Goal: Task Accomplishment & Management: Complete application form

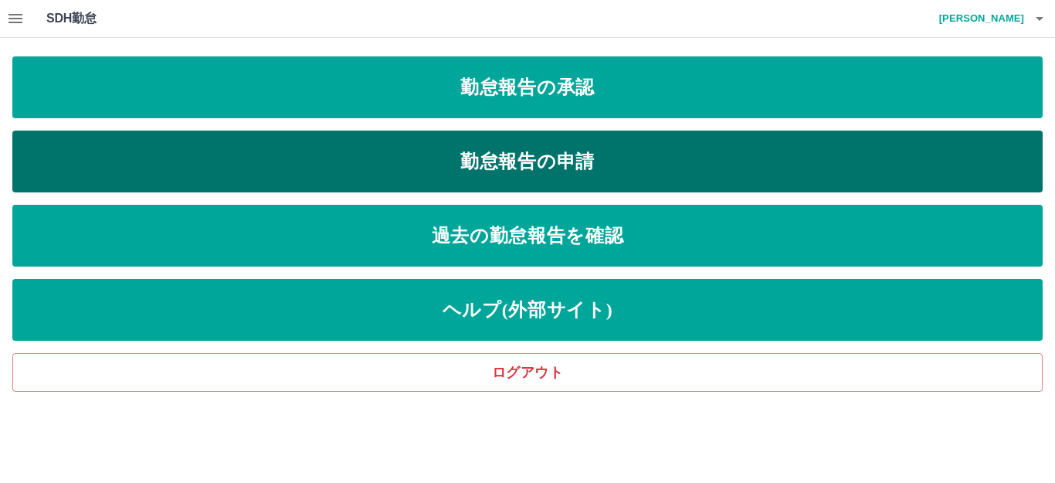
click at [542, 161] on link "勤怠報告の申請" at bounding box center [527, 162] width 1031 height 62
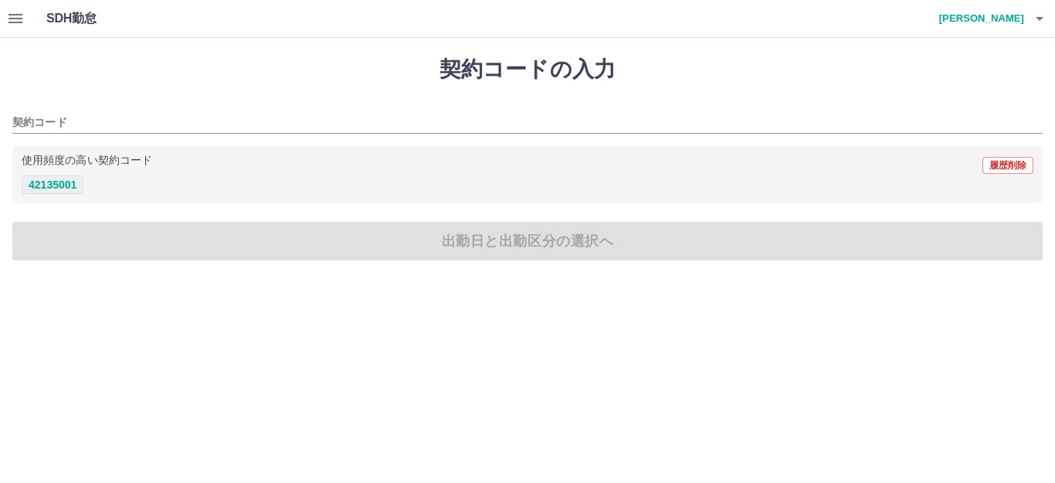
click at [56, 181] on button "42135001" at bounding box center [53, 184] width 62 height 19
type input "********"
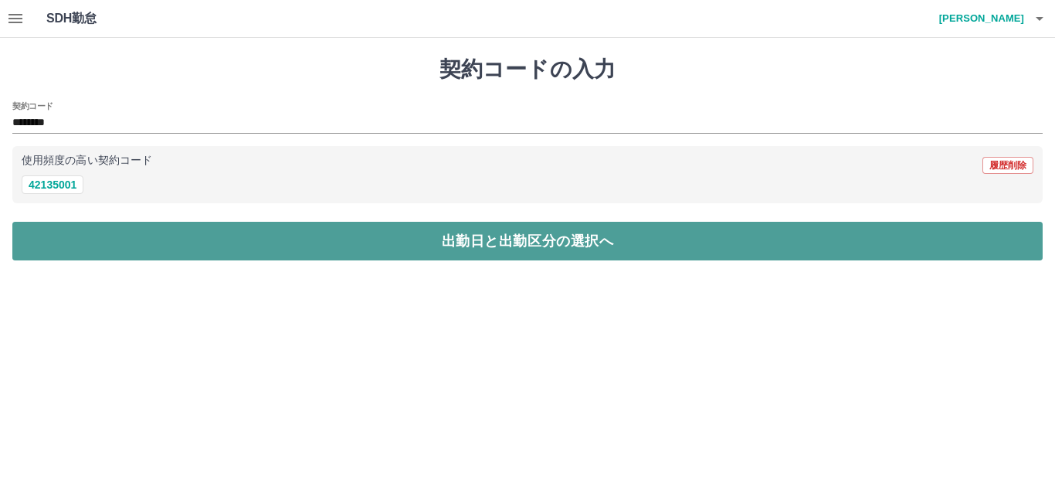
click at [73, 237] on button "出勤日と出勤区分の選択へ" at bounding box center [527, 241] width 1031 height 39
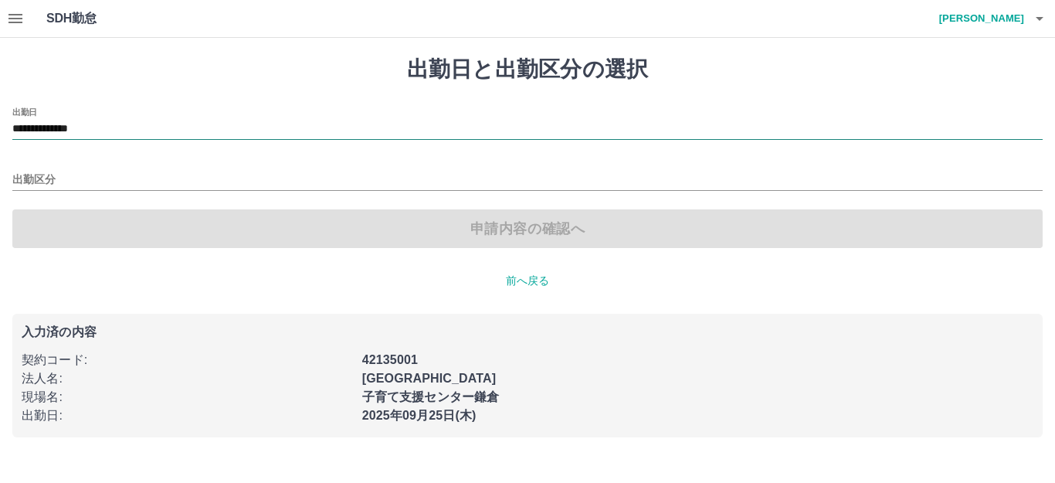
click at [93, 126] on input "**********" at bounding box center [527, 129] width 1031 height 19
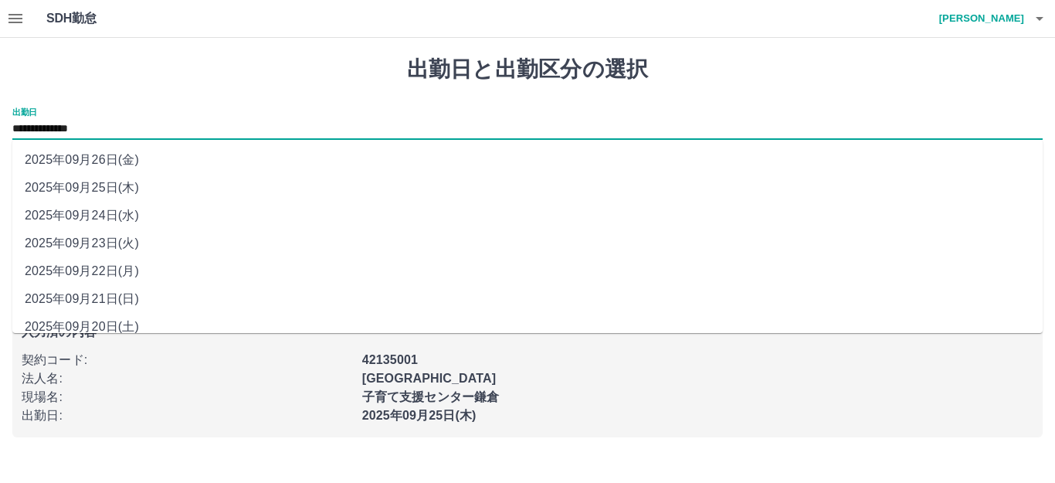
click at [110, 215] on li "2025年09月24日(水)" at bounding box center [527, 216] width 1031 height 28
type input "**********"
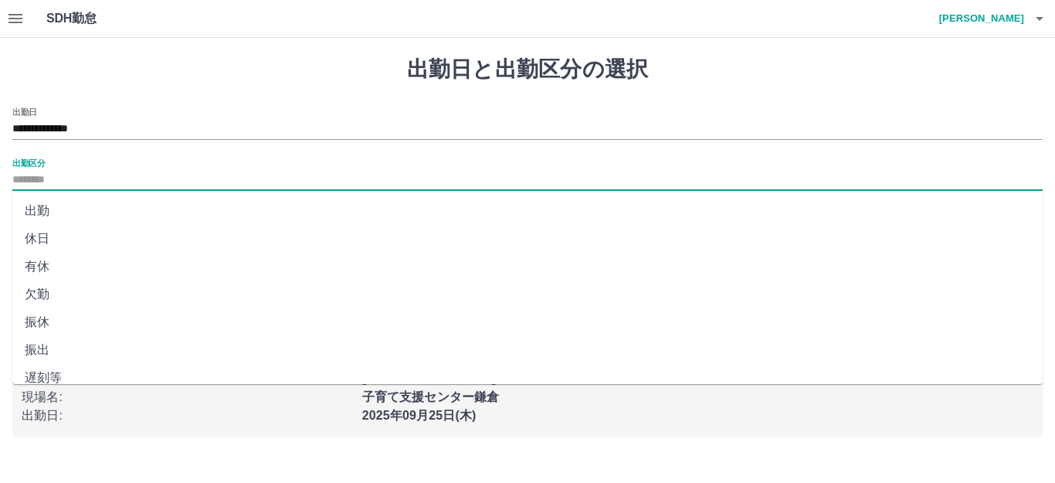
click at [36, 177] on input "出勤区分" at bounding box center [527, 180] width 1031 height 19
click at [41, 262] on li "有休" at bounding box center [527, 267] width 1031 height 28
type input "**"
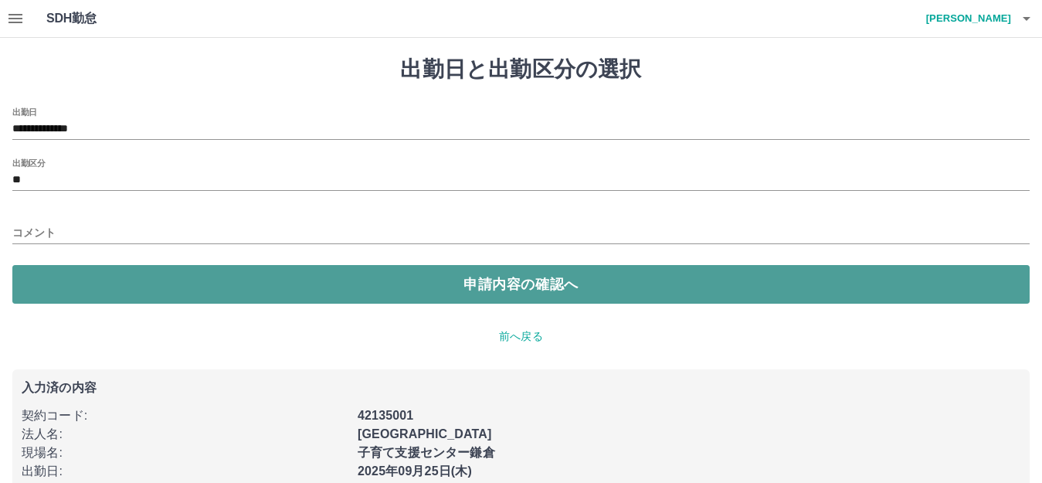
click at [73, 273] on button "申請内容の確認へ" at bounding box center [520, 284] width 1017 height 39
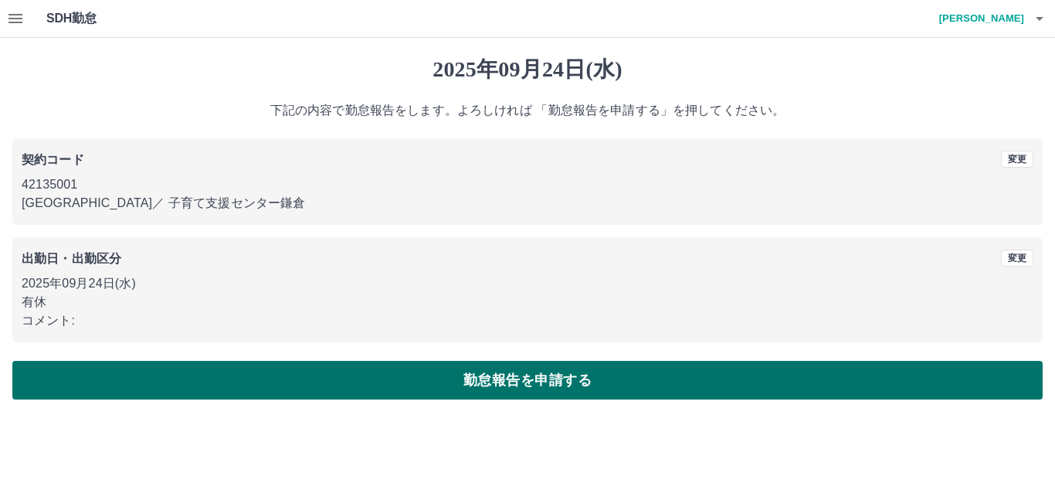
click at [145, 383] on button "勤怠報告を申請する" at bounding box center [527, 380] width 1031 height 39
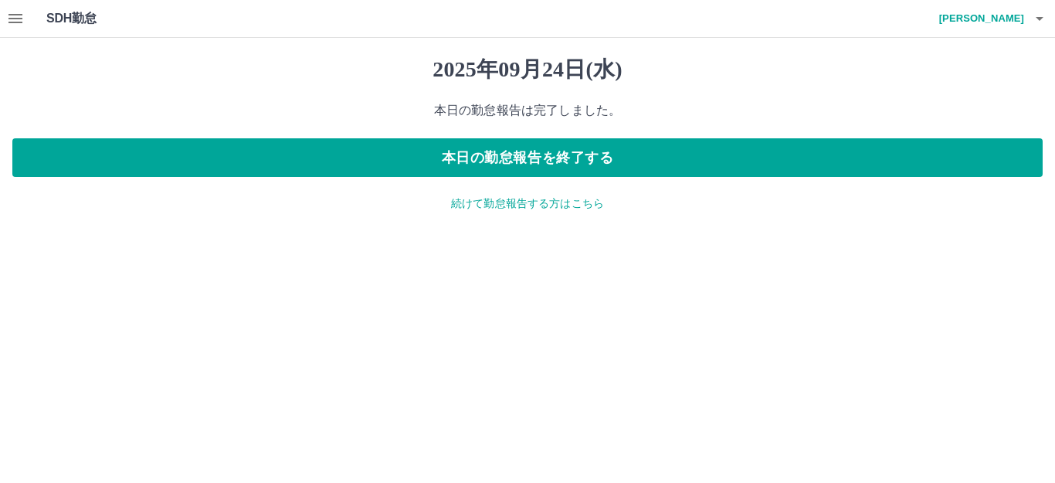
click at [5, 12] on button "button" at bounding box center [15, 18] width 31 height 37
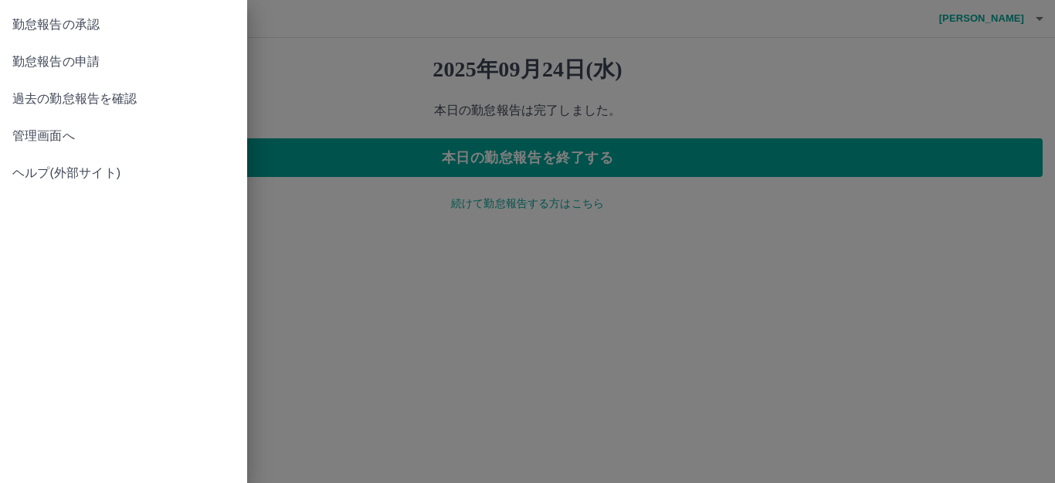
click at [86, 63] on span "勤怠報告の申請" at bounding box center [123, 62] width 223 height 19
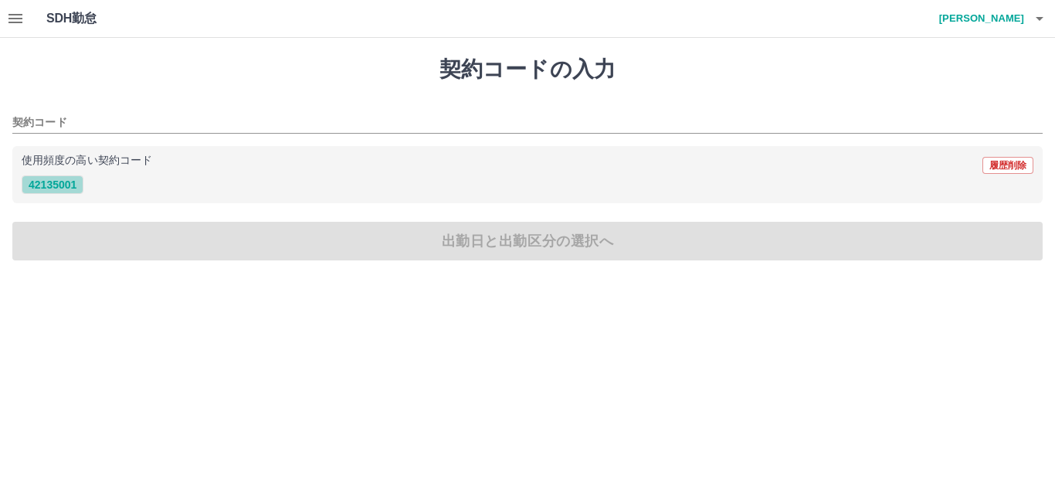
click at [63, 183] on button "42135001" at bounding box center [53, 184] width 62 height 19
type input "********"
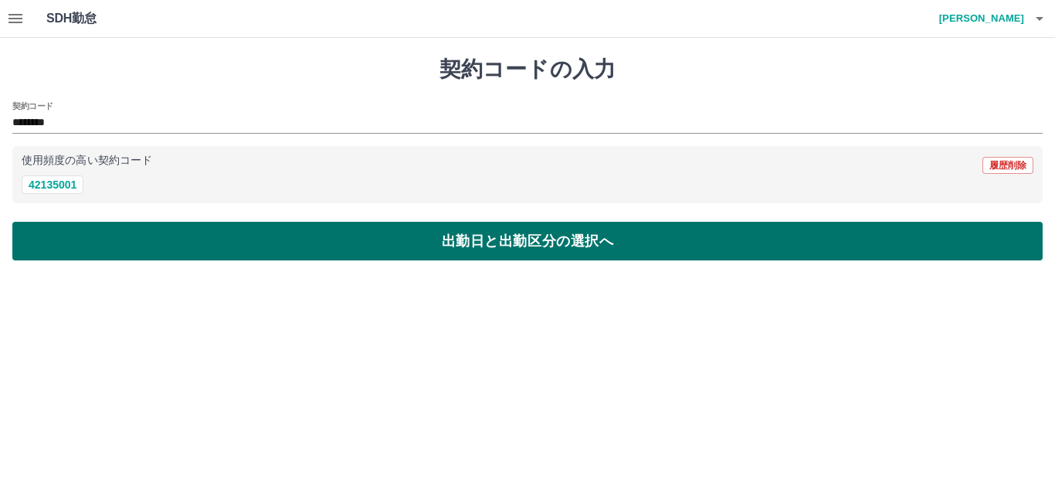
click at [90, 239] on button "出勤日と出勤区分の選択へ" at bounding box center [527, 241] width 1031 height 39
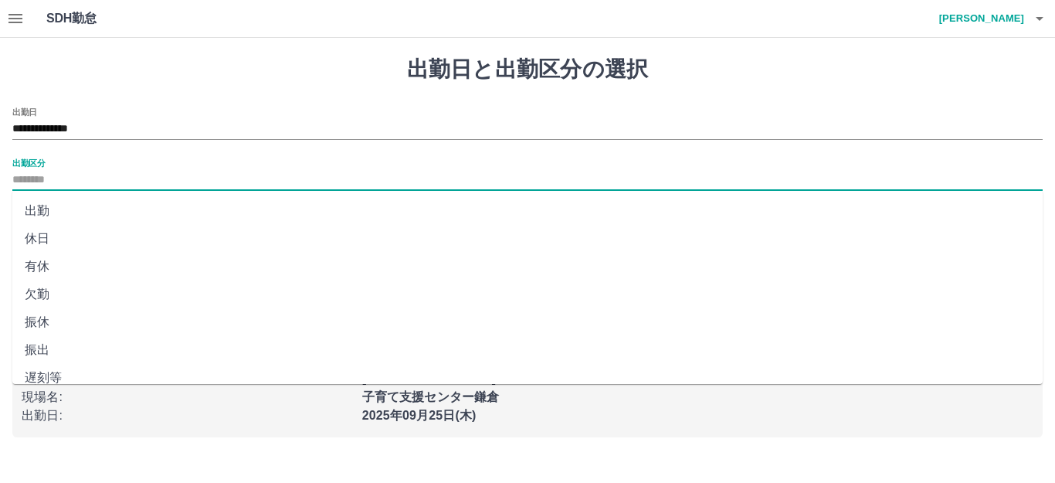
click at [24, 182] on input "出勤区分" at bounding box center [527, 180] width 1031 height 19
click at [50, 208] on li "出勤" at bounding box center [527, 211] width 1031 height 28
type input "**"
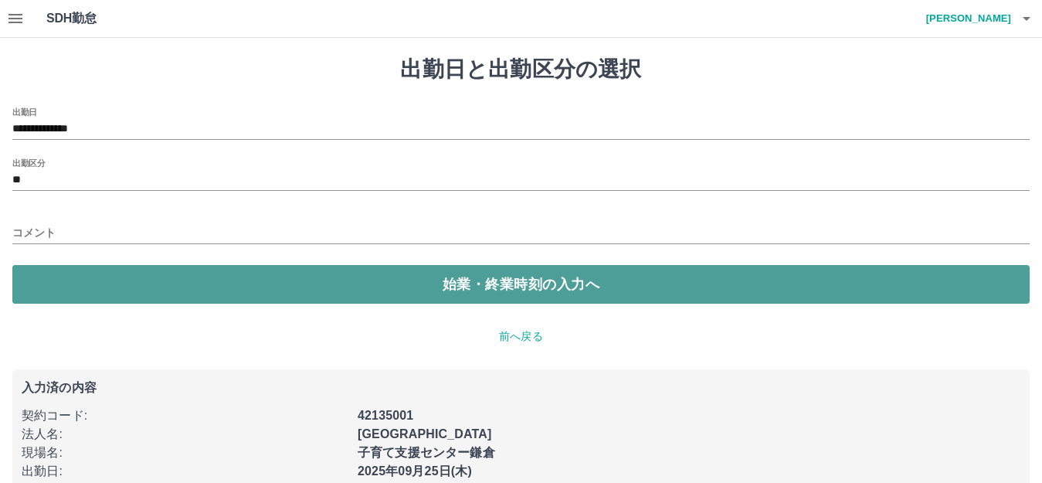
click at [85, 287] on button "始業・終業時刻の入力へ" at bounding box center [520, 284] width 1017 height 39
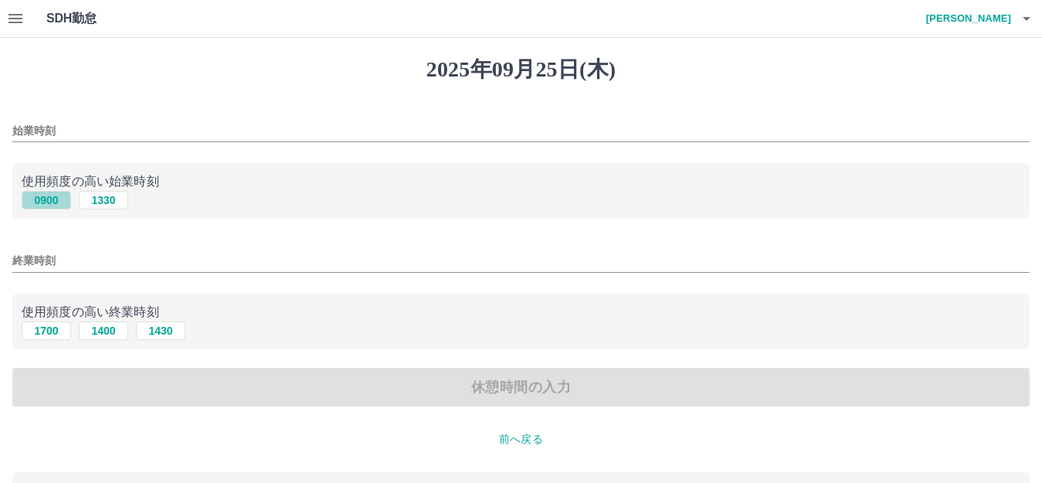
click at [47, 199] on button "0900" at bounding box center [46, 200] width 49 height 19
type input "****"
click at [39, 331] on button "1700" at bounding box center [46, 330] width 49 height 19
type input "****"
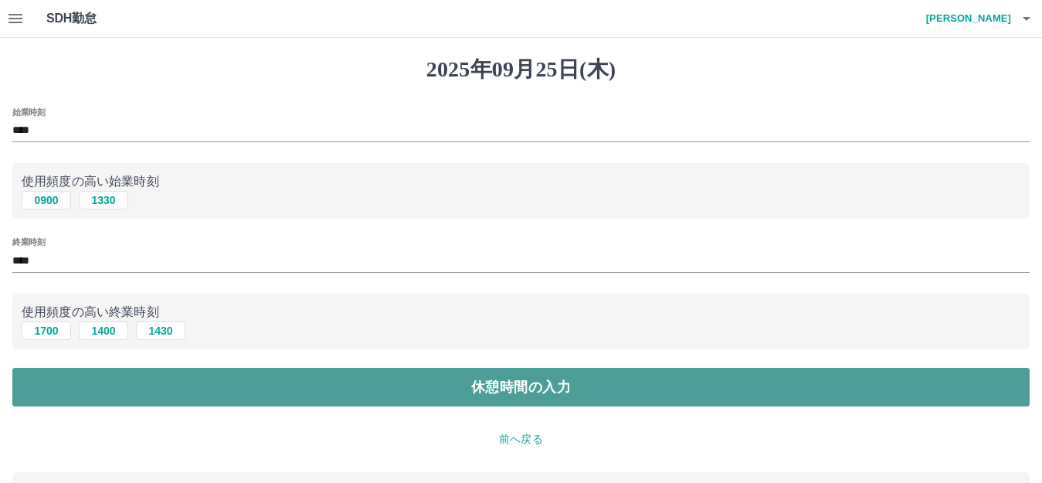
click at [76, 386] on button "休憩時間の入力" at bounding box center [520, 387] width 1017 height 39
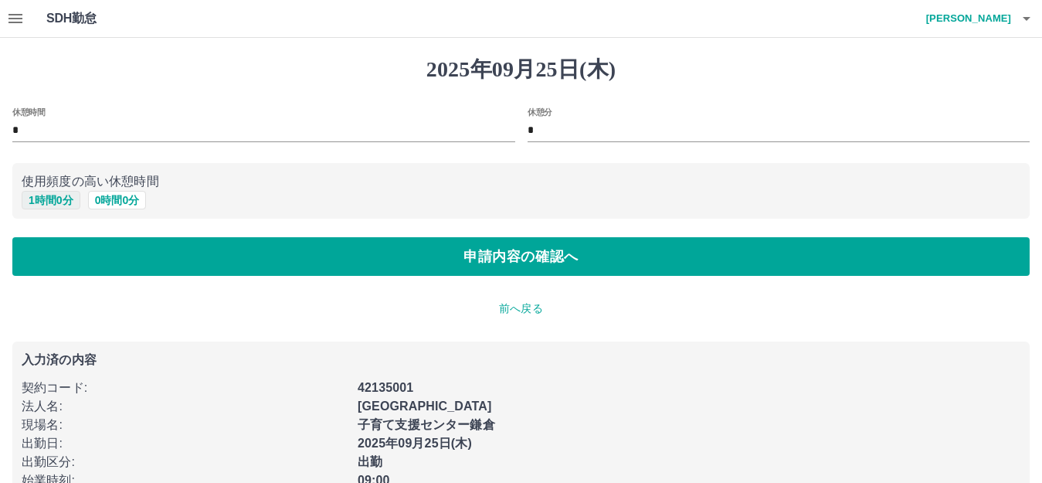
click at [56, 198] on button "1 時間 0 分" at bounding box center [51, 200] width 59 height 19
type input "*"
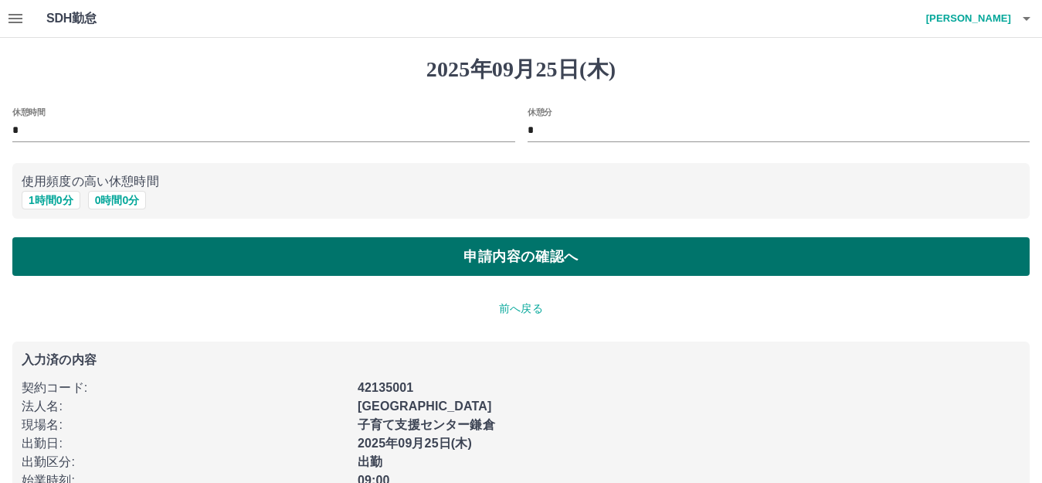
click at [55, 253] on button "申請内容の確認へ" at bounding box center [520, 256] width 1017 height 39
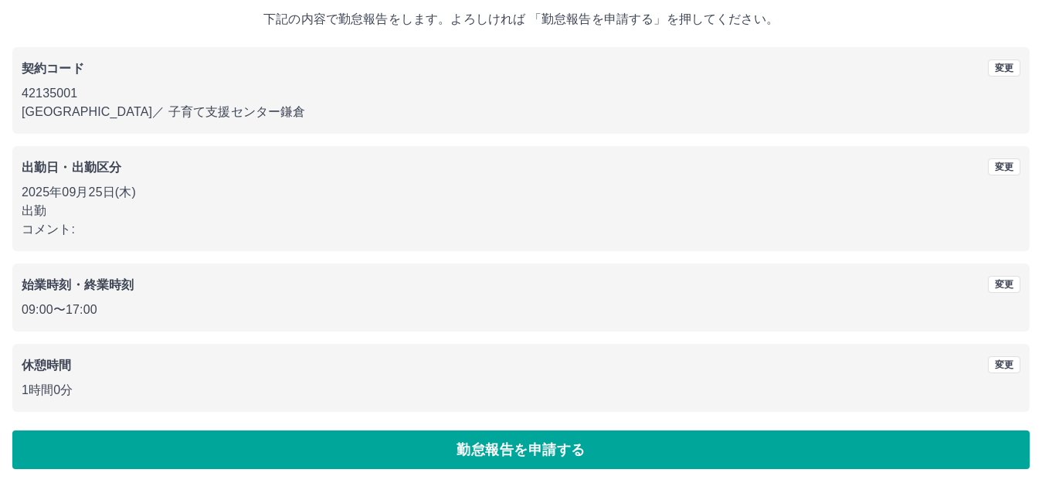
scroll to position [96, 0]
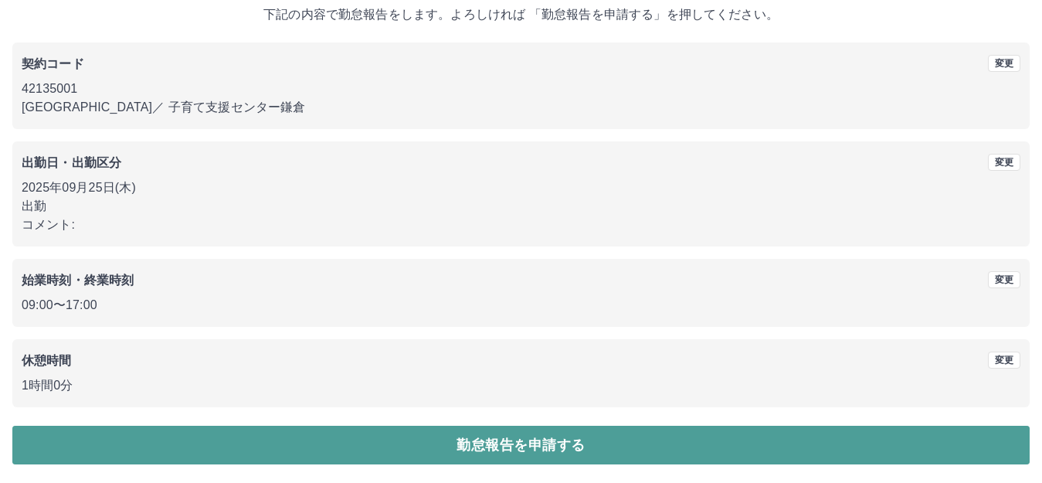
click at [155, 437] on button "勤怠報告を申請する" at bounding box center [520, 445] width 1017 height 39
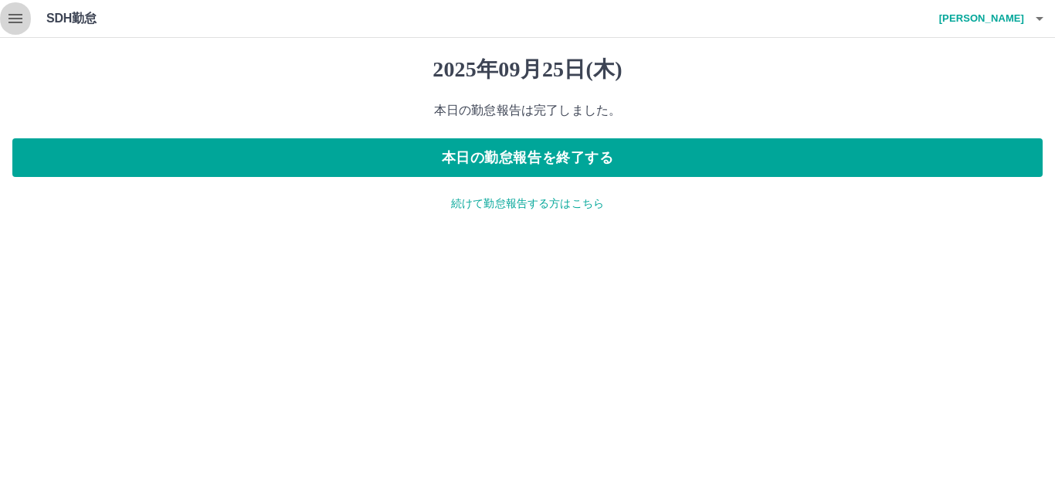
click at [20, 15] on icon "button" at bounding box center [15, 18] width 14 height 9
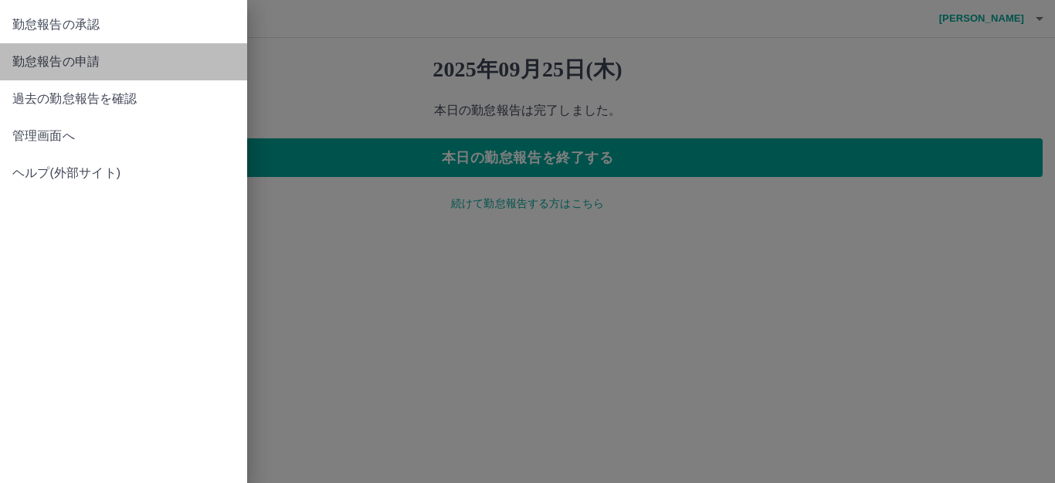
click at [53, 56] on span "勤怠報告の申請" at bounding box center [123, 62] width 223 height 19
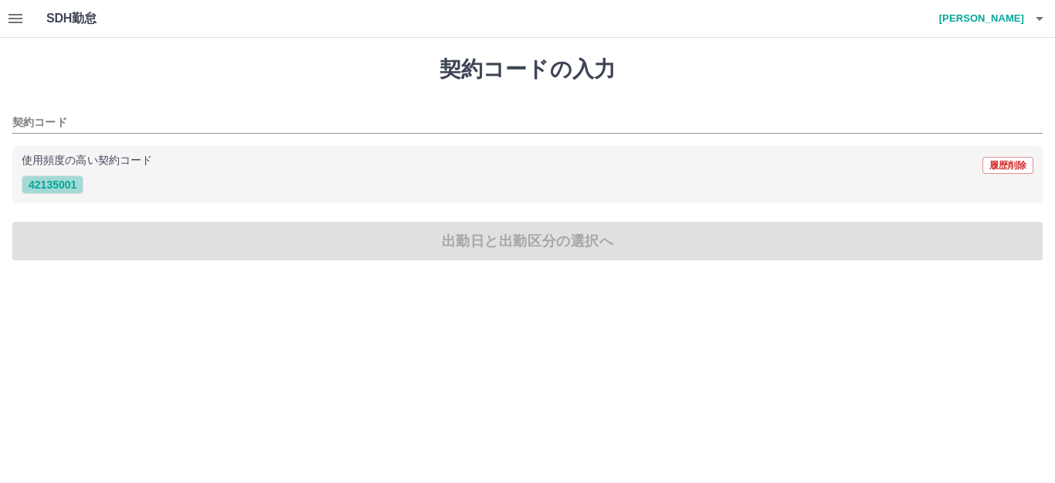
click at [53, 185] on button "42135001" at bounding box center [53, 184] width 62 height 19
type input "********"
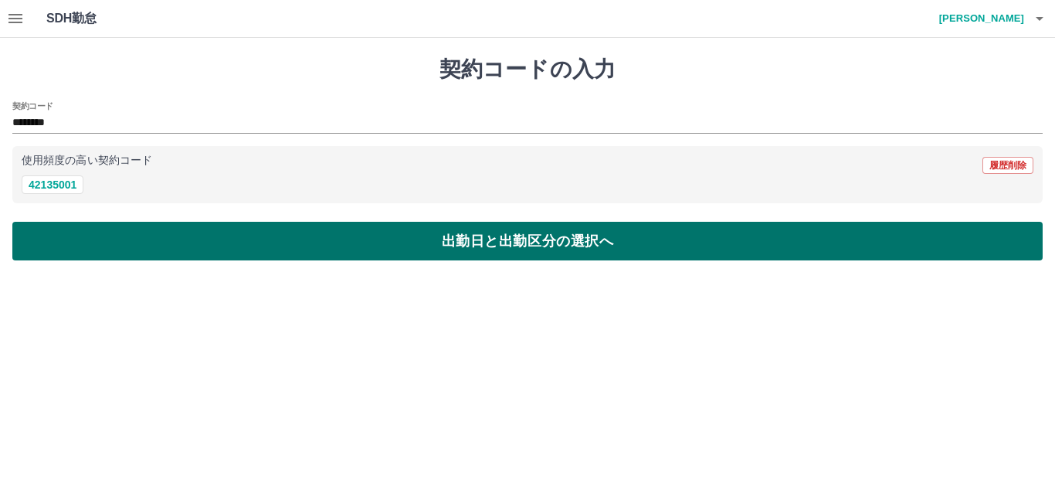
click at [83, 246] on button "出勤日と出勤区分の選択へ" at bounding box center [527, 241] width 1031 height 39
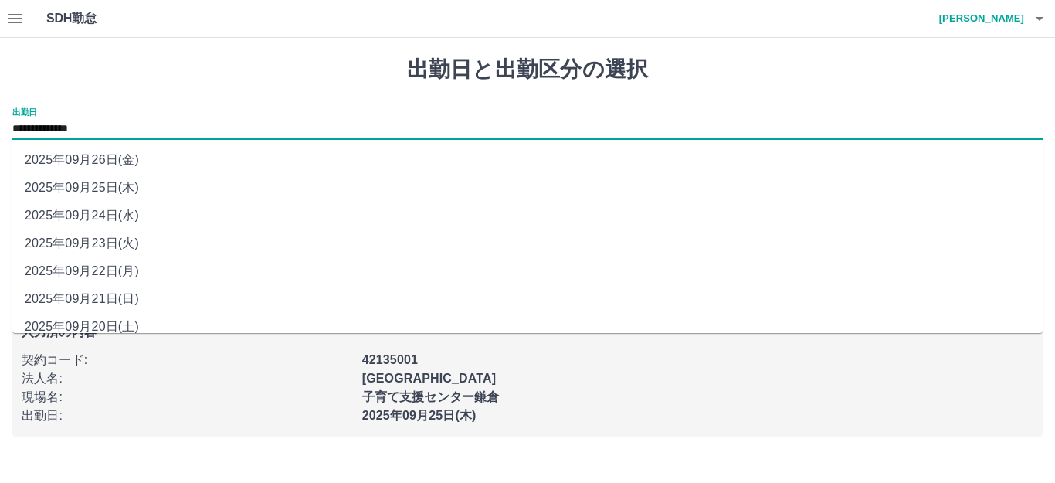
click at [102, 125] on input "**********" at bounding box center [527, 129] width 1031 height 19
click at [118, 244] on li "2025年09月23日(火)" at bounding box center [527, 243] width 1031 height 28
type input "**********"
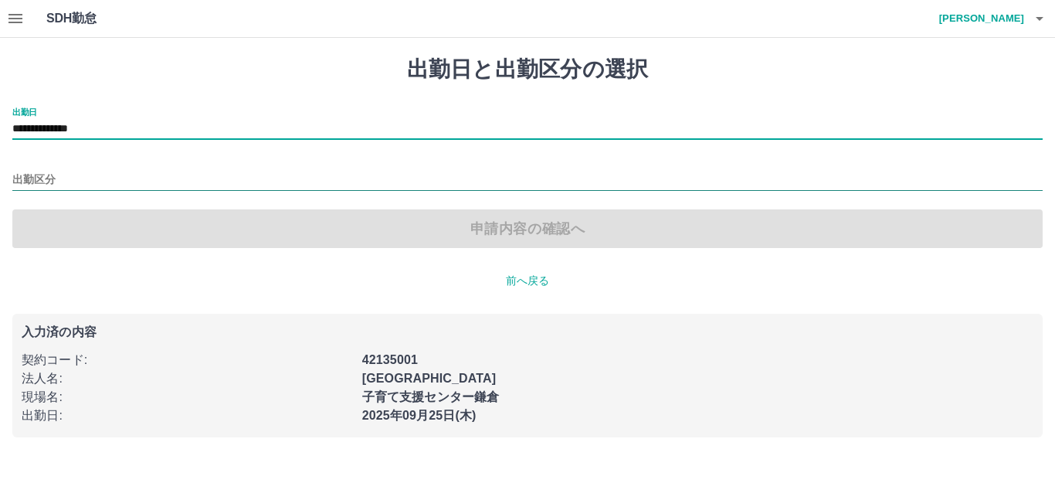
click at [34, 174] on input "出勤区分" at bounding box center [527, 180] width 1031 height 19
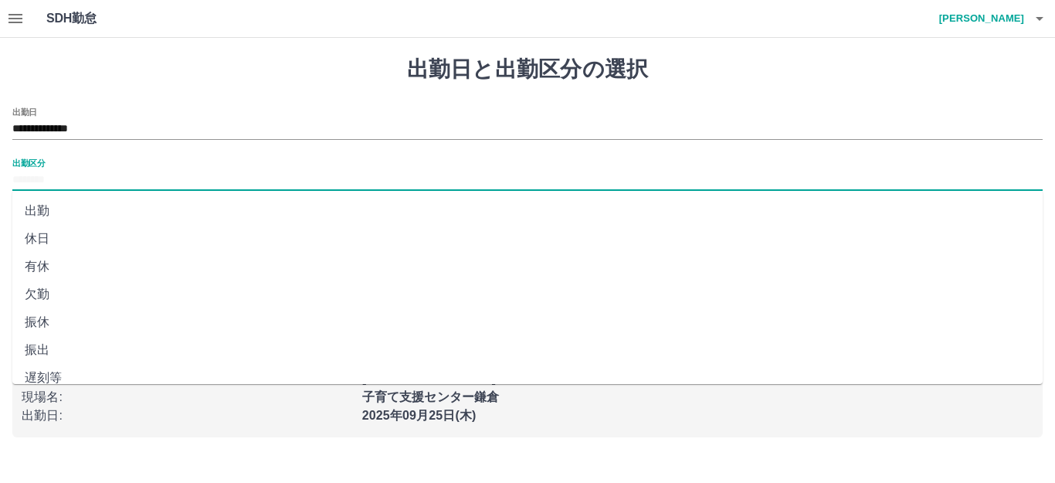
click at [45, 234] on li "休日" at bounding box center [527, 239] width 1031 height 28
type input "**"
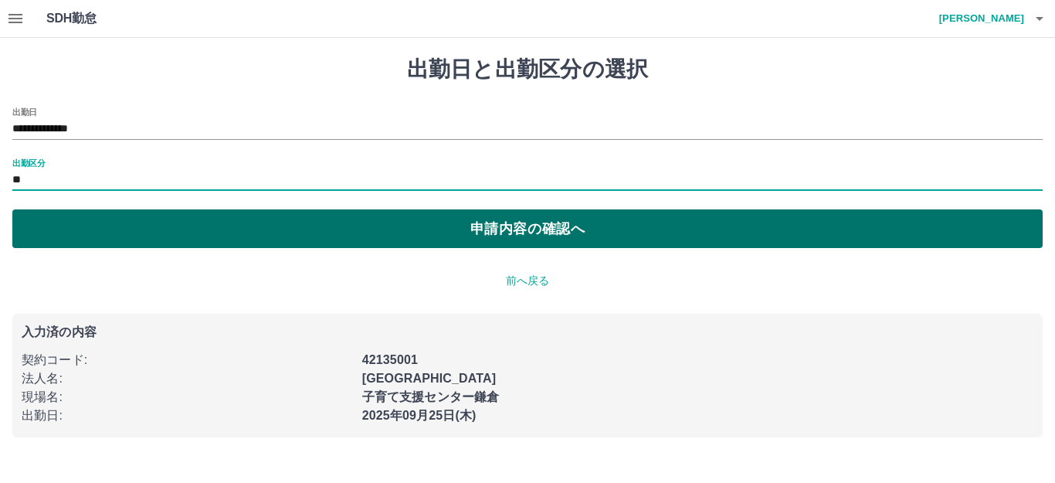
click at [76, 229] on button "申請内容の確認へ" at bounding box center [527, 228] width 1031 height 39
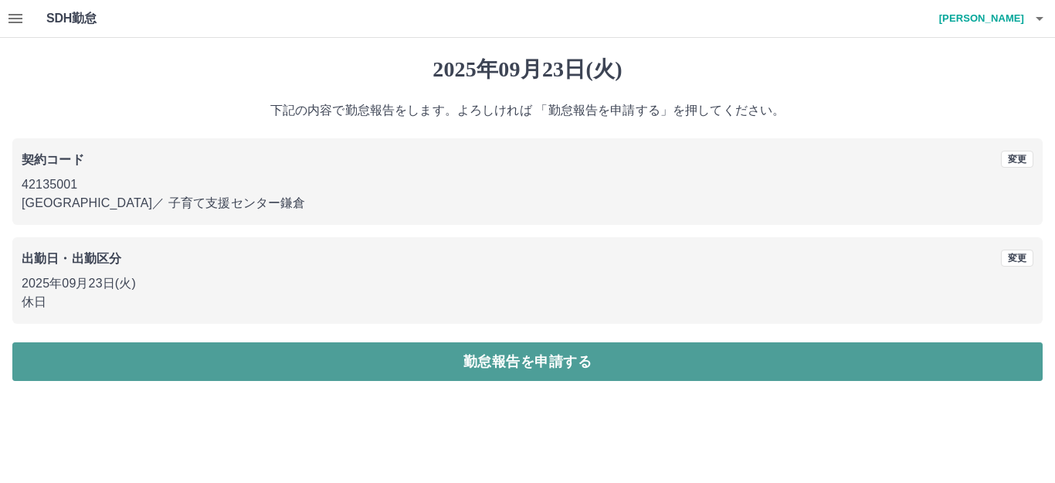
click at [83, 358] on button "勤怠報告を申請する" at bounding box center [527, 361] width 1031 height 39
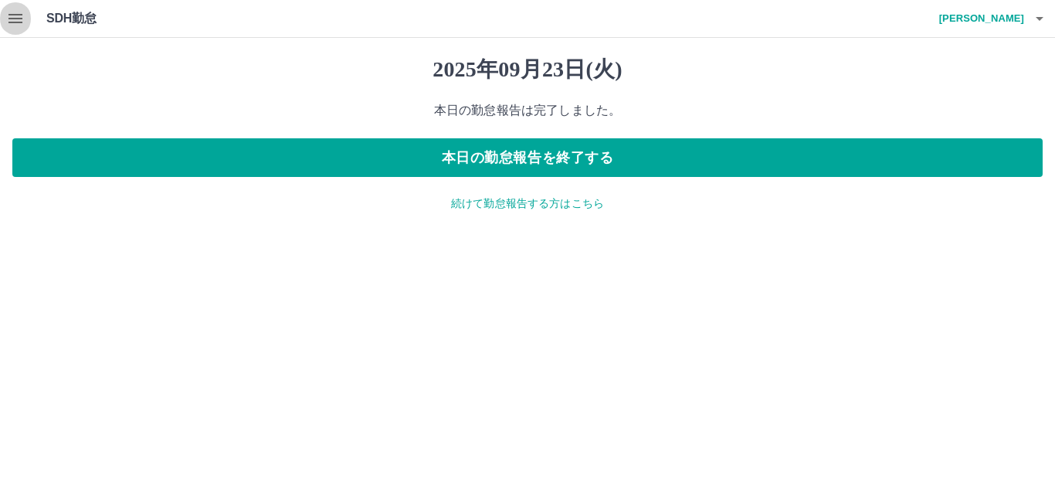
click at [15, 17] on icon "button" at bounding box center [15, 18] width 19 height 19
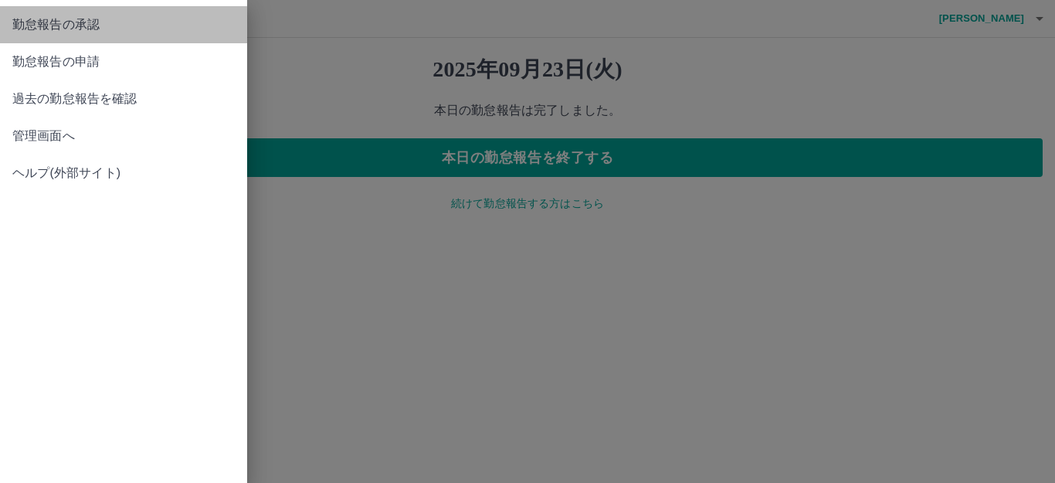
click at [98, 22] on span "勤怠報告の承認" at bounding box center [123, 24] width 223 height 19
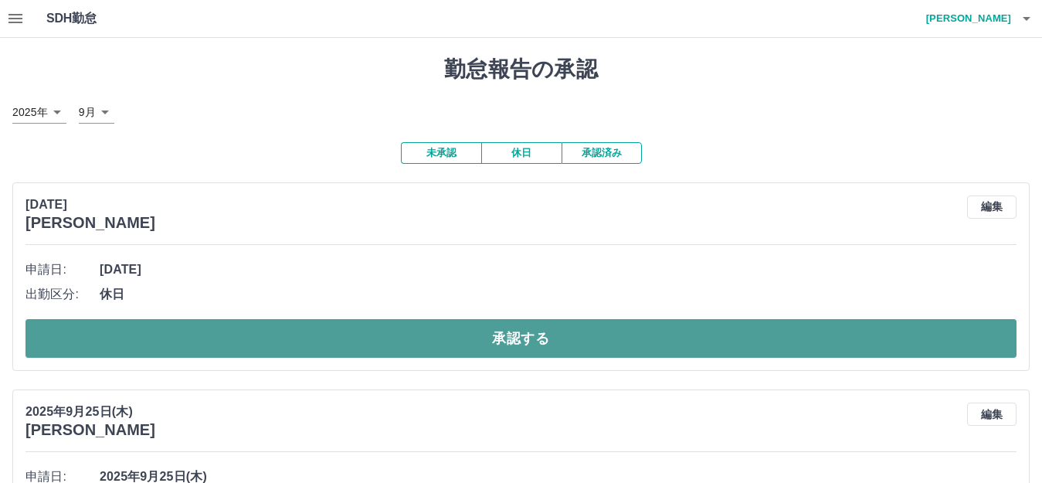
click at [373, 354] on button "承認する" at bounding box center [520, 338] width 991 height 39
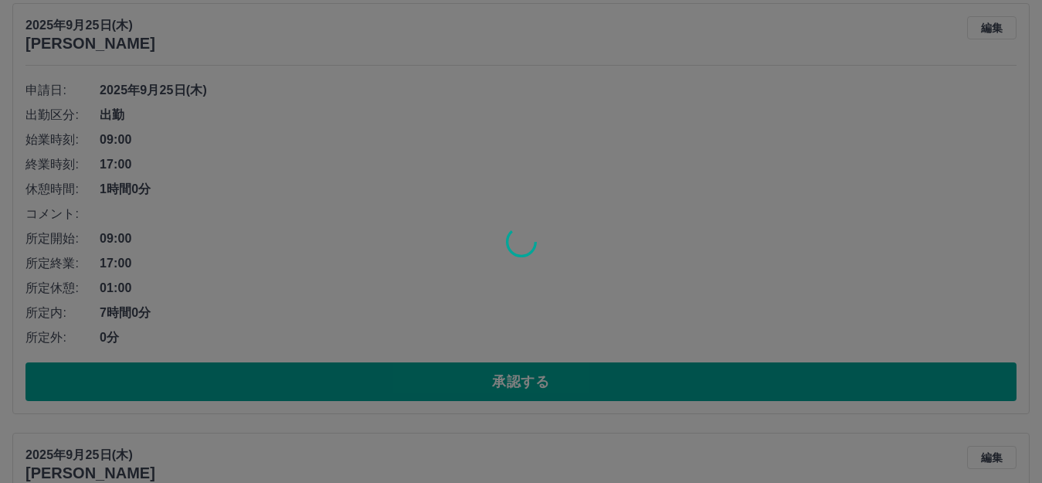
scroll to position [179, 0]
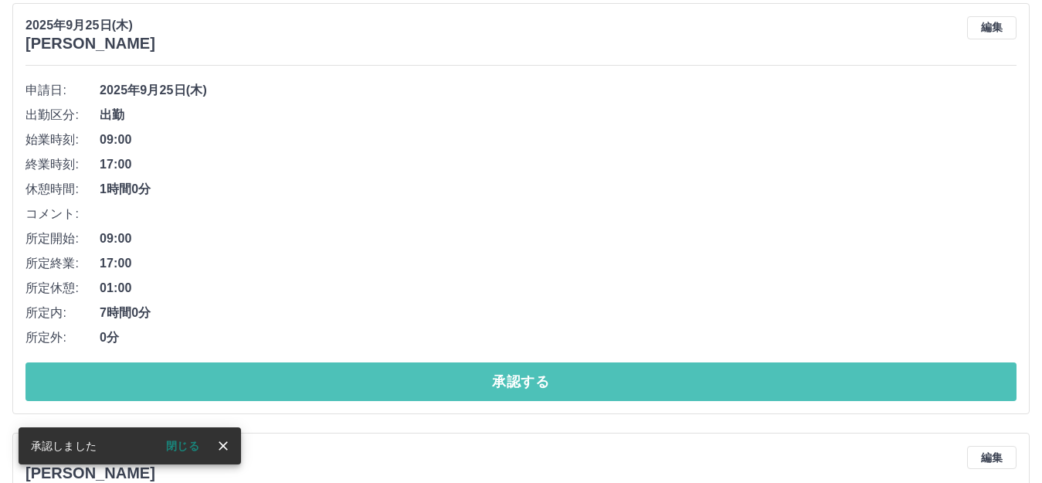
click at [365, 381] on button "承認する" at bounding box center [520, 381] width 991 height 39
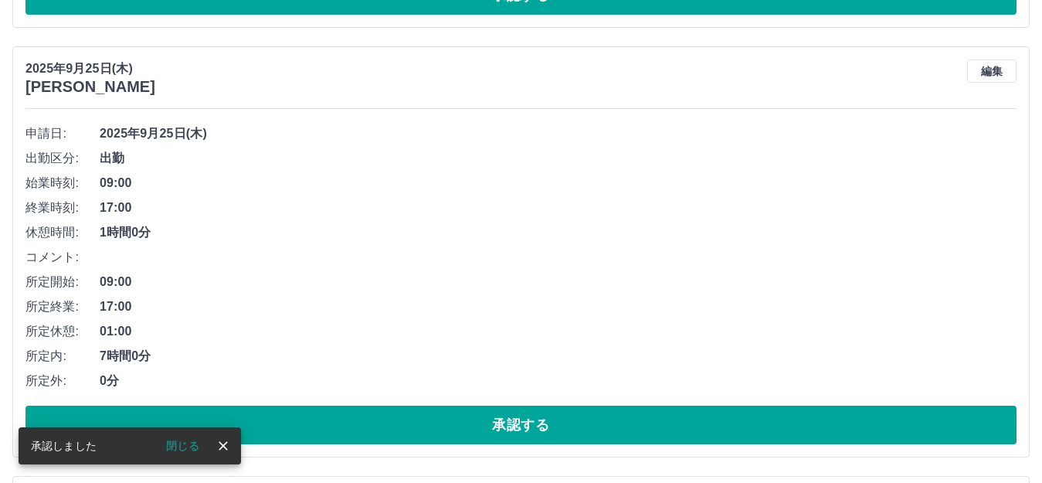
scroll to position [136, 0]
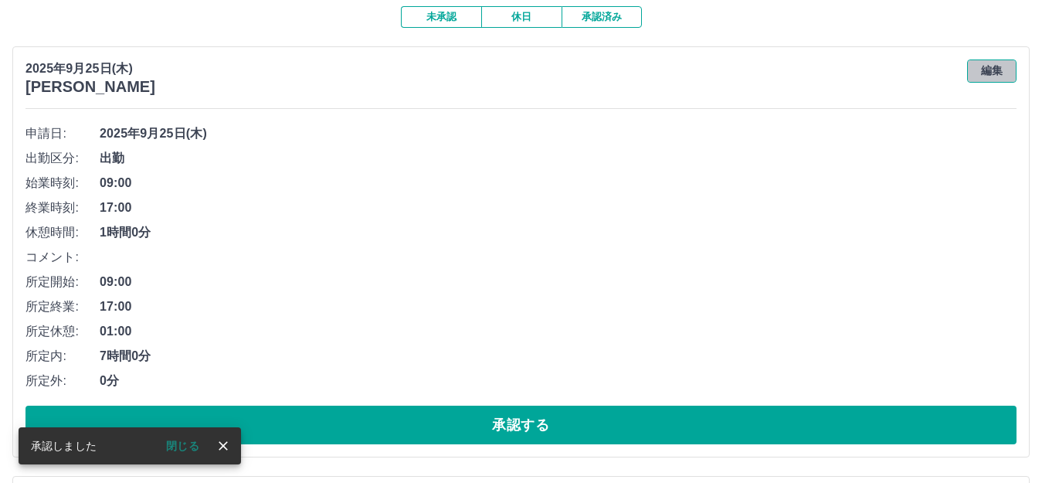
click at [987, 77] on button "編集" at bounding box center [991, 70] width 49 height 23
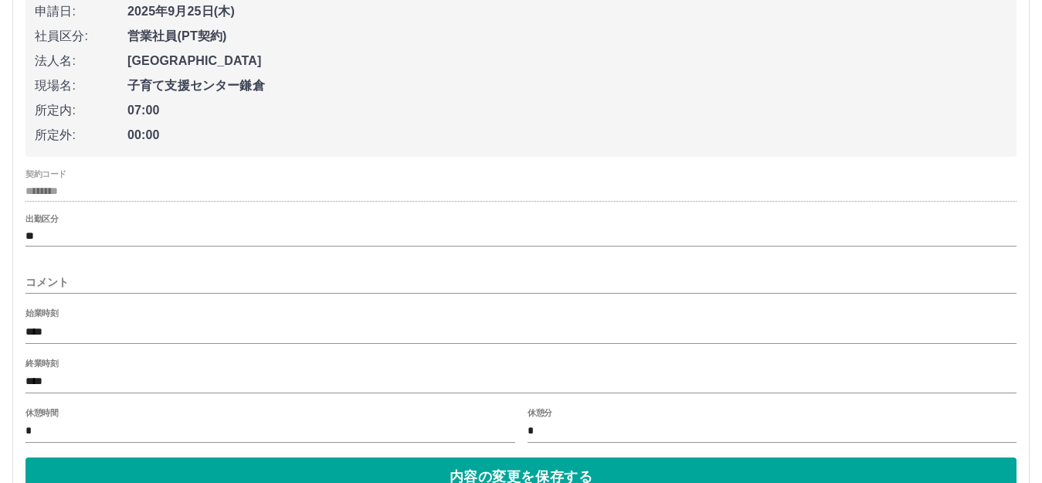
scroll to position [290, 0]
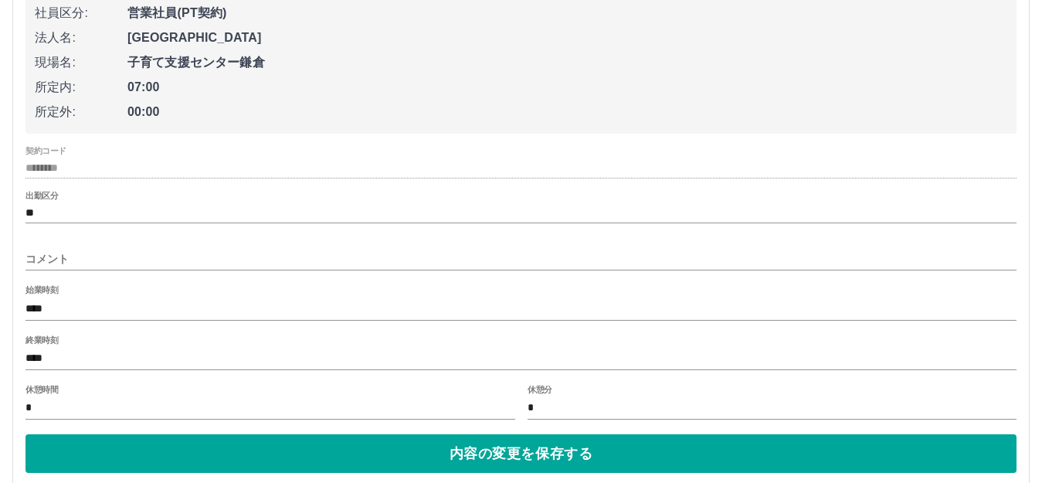
click at [53, 356] on input "****" at bounding box center [520, 359] width 991 height 22
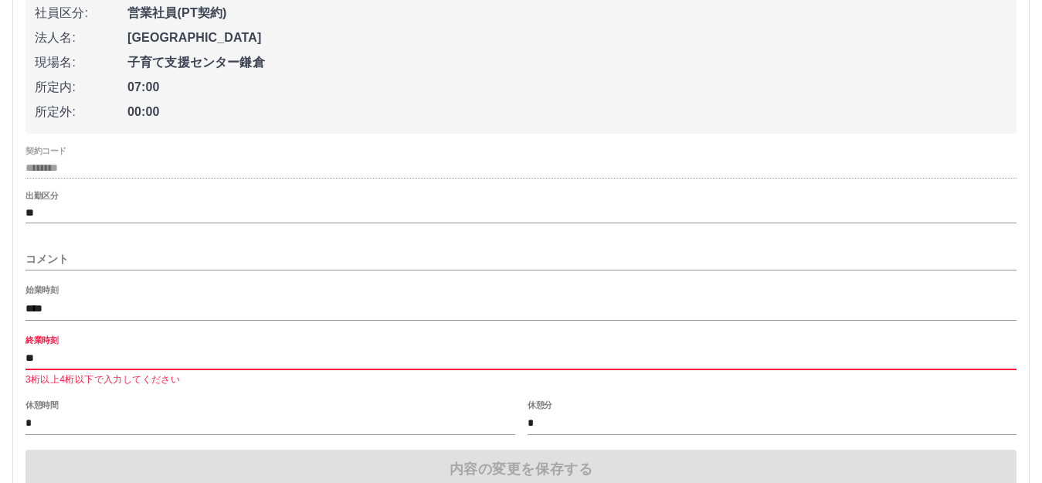
type input "*"
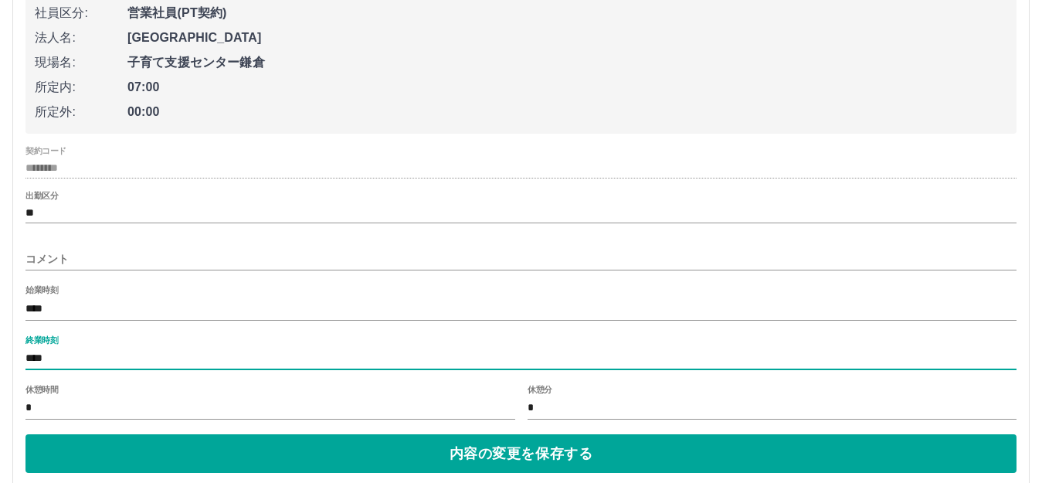
type input "****"
click at [35, 408] on input "*" at bounding box center [270, 408] width 490 height 22
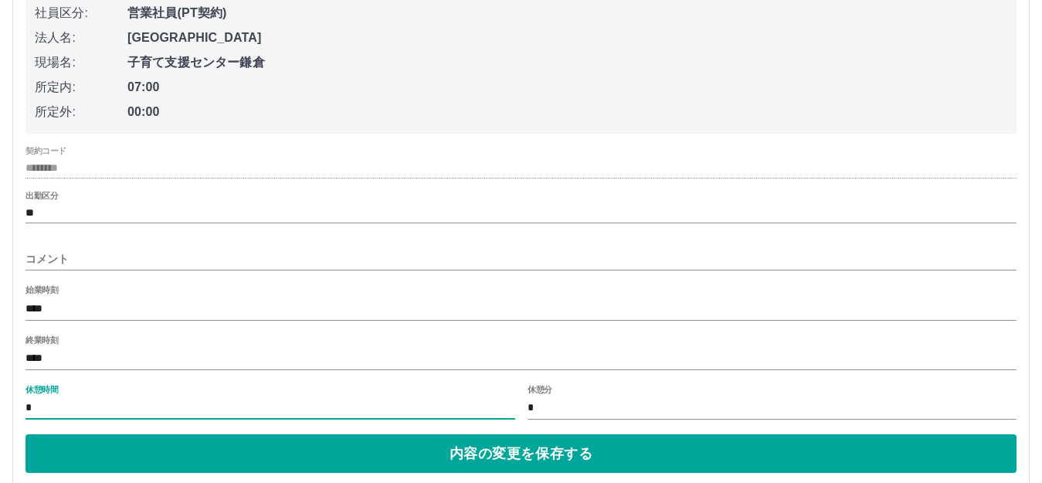
type input "*"
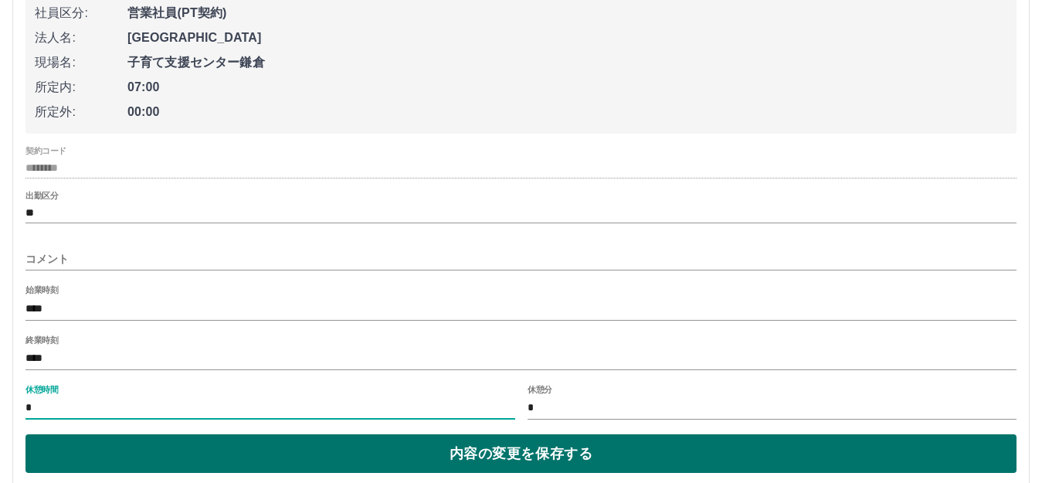
click at [129, 454] on button "内容の変更を保存する" at bounding box center [520, 453] width 991 height 39
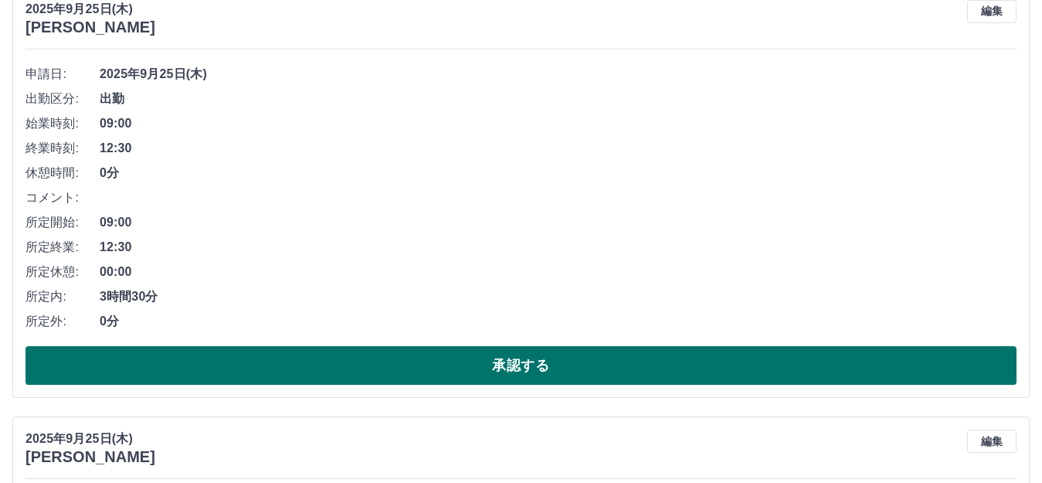
scroll to position [213, 0]
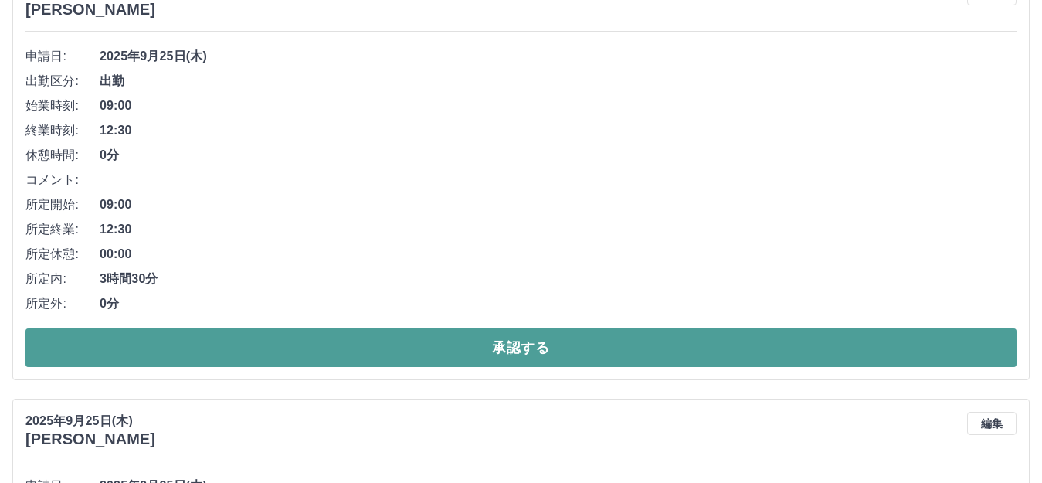
click at [368, 342] on button "承認する" at bounding box center [520, 347] width 991 height 39
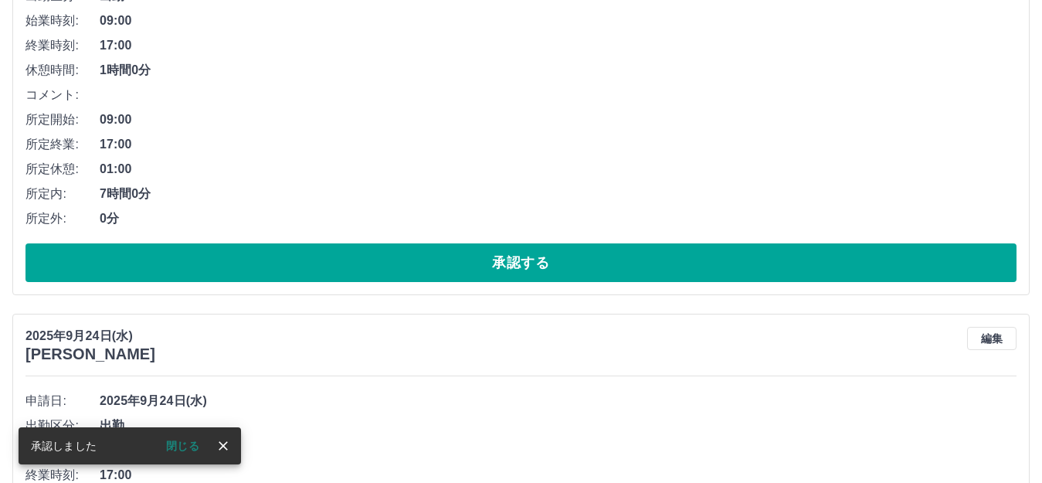
scroll to position [299, 0]
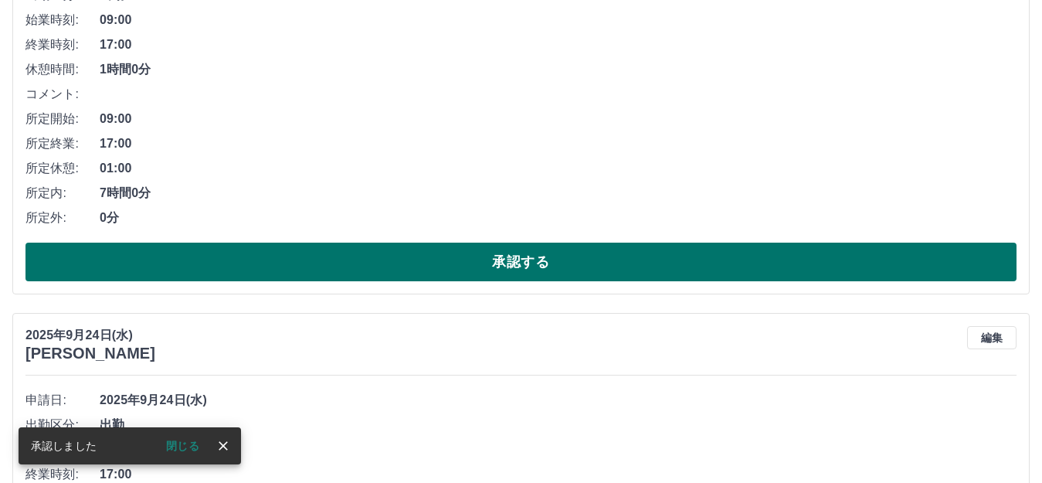
click at [396, 269] on button "承認する" at bounding box center [520, 262] width 991 height 39
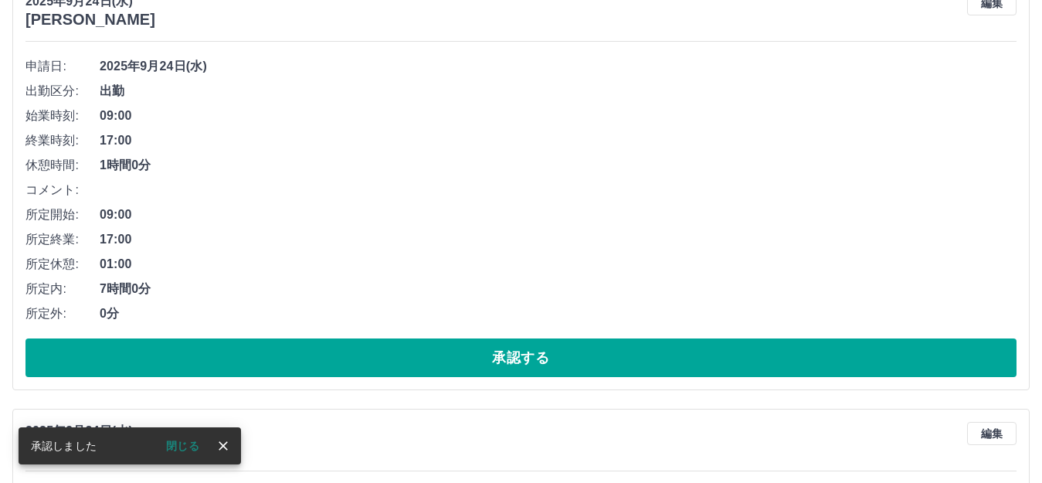
scroll to position [232, 0]
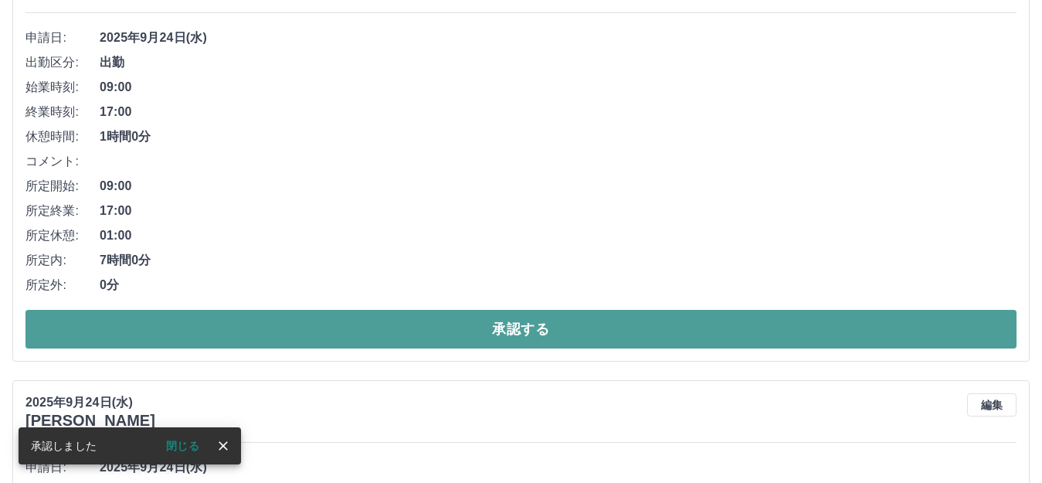
click at [416, 329] on button "承認する" at bounding box center [520, 329] width 991 height 39
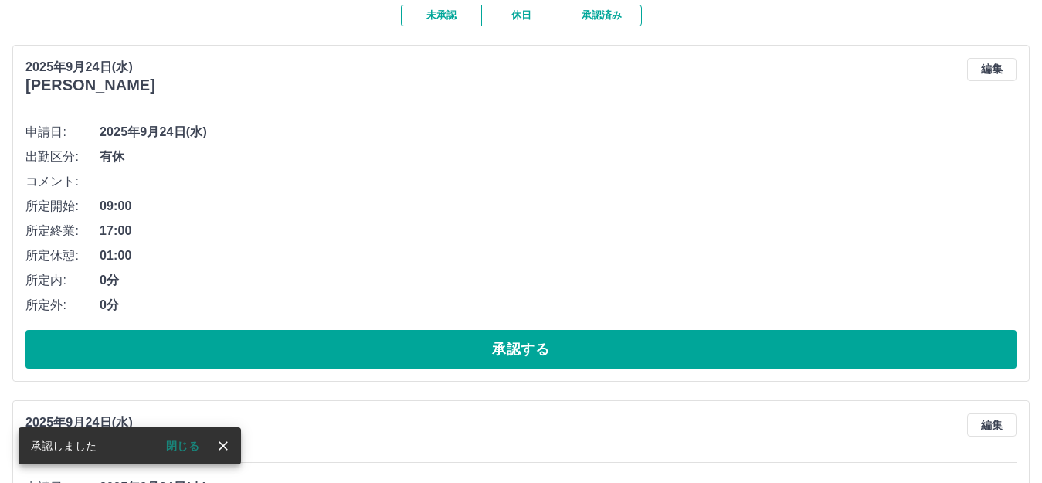
scroll to position [155, 0]
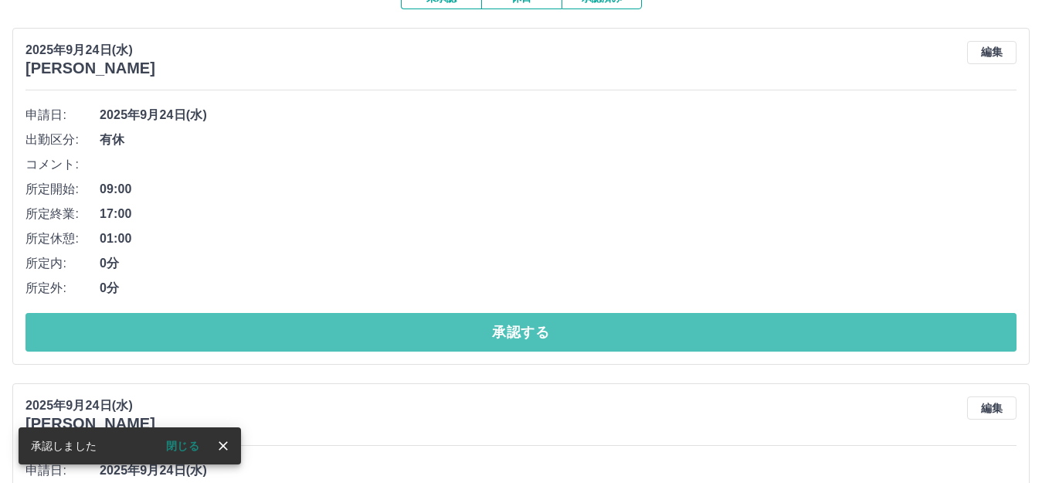
click at [416, 329] on button "承認する" at bounding box center [520, 332] width 991 height 39
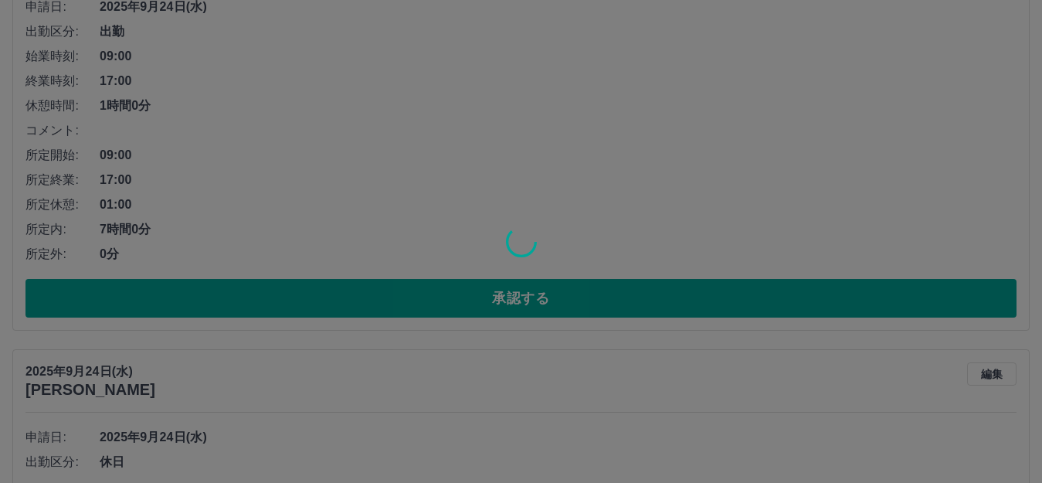
scroll to position [263, 0]
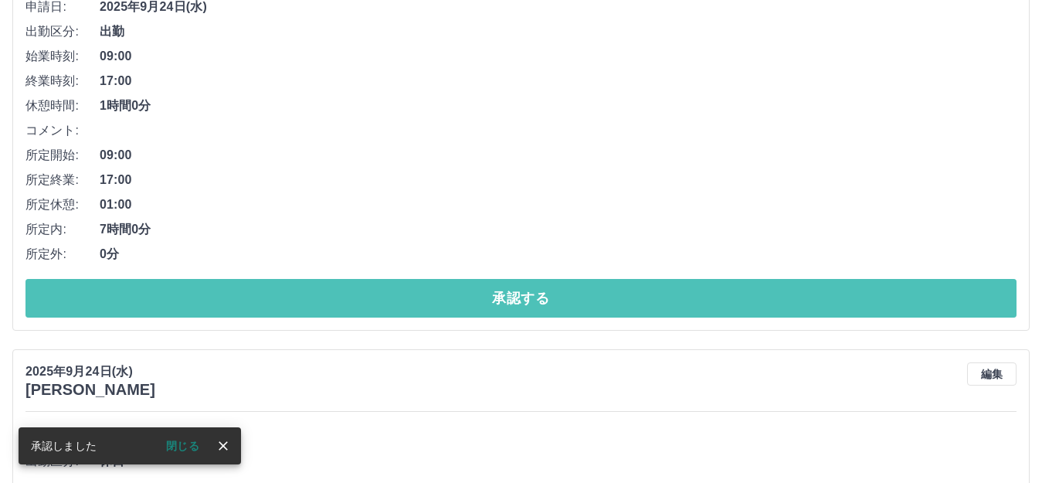
click at [416, 305] on button "承認する" at bounding box center [520, 298] width 991 height 39
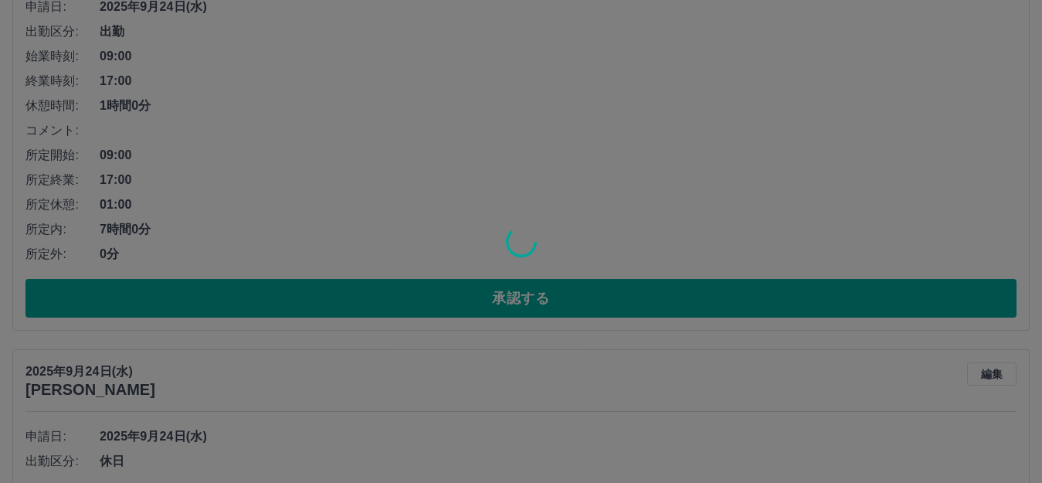
scroll to position [0, 0]
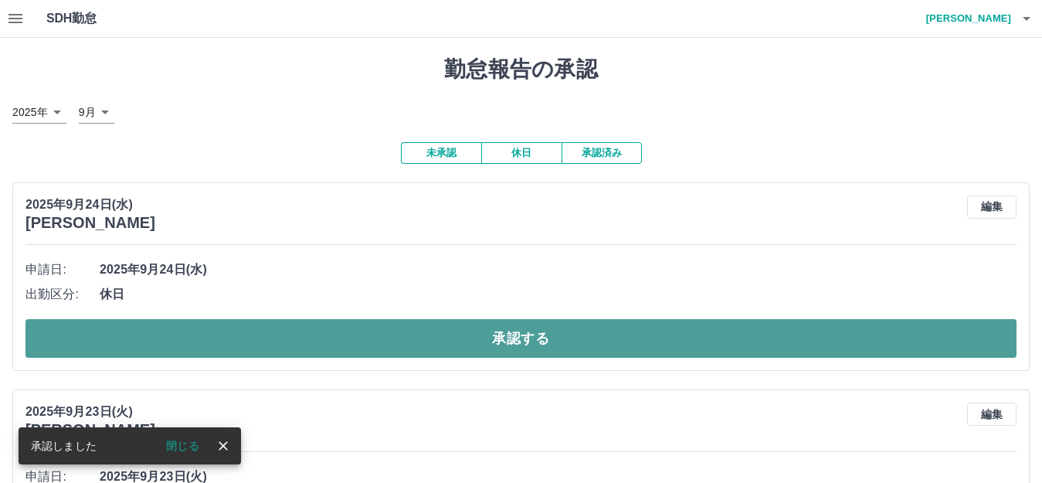
click at [423, 328] on button "承認する" at bounding box center [520, 338] width 991 height 39
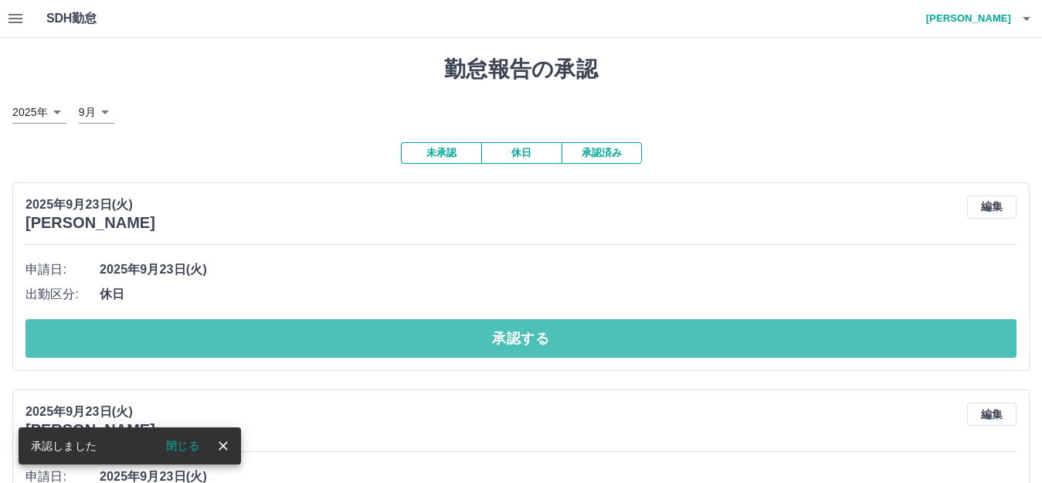
click at [423, 328] on button "承認する" at bounding box center [520, 338] width 991 height 39
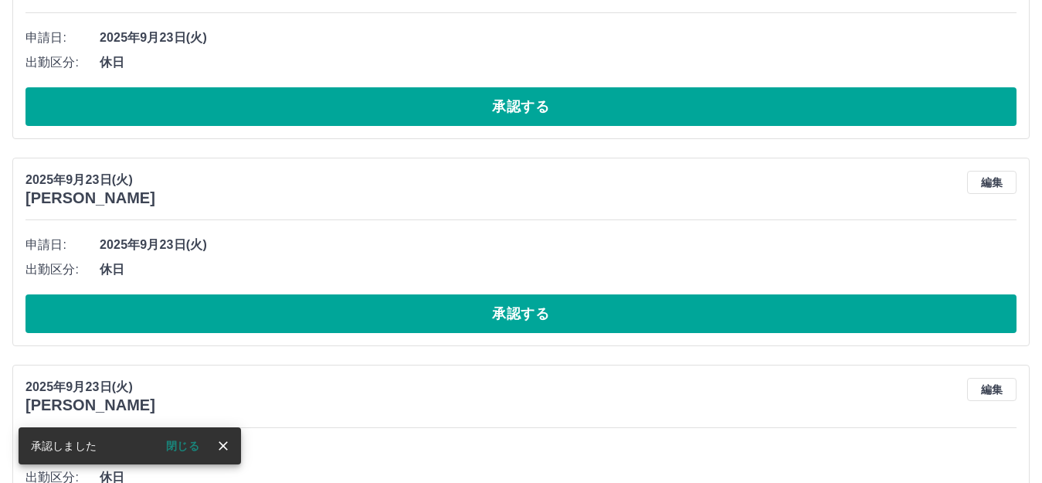
scroll to position [25, 0]
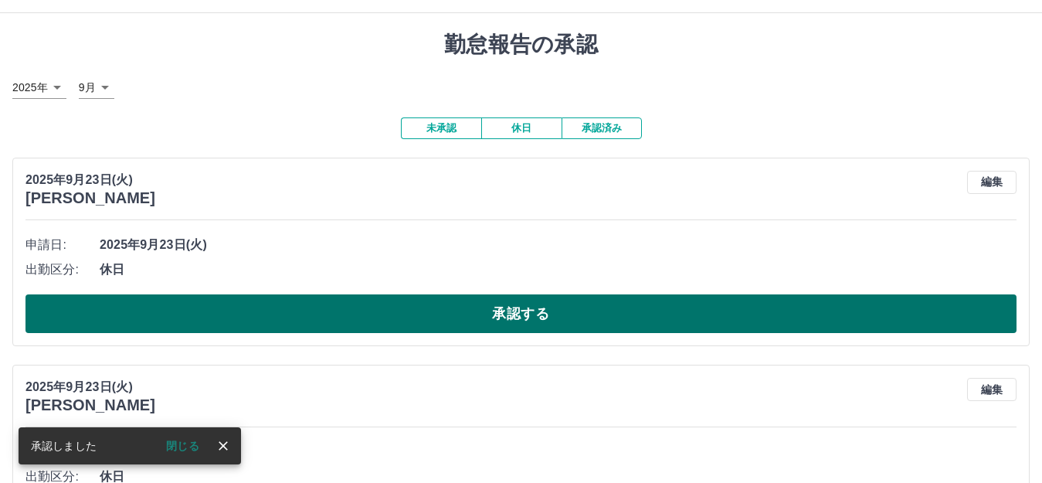
click at [420, 314] on button "承認する" at bounding box center [520, 313] width 991 height 39
click at [456, 311] on button "承認する" at bounding box center [520, 313] width 991 height 39
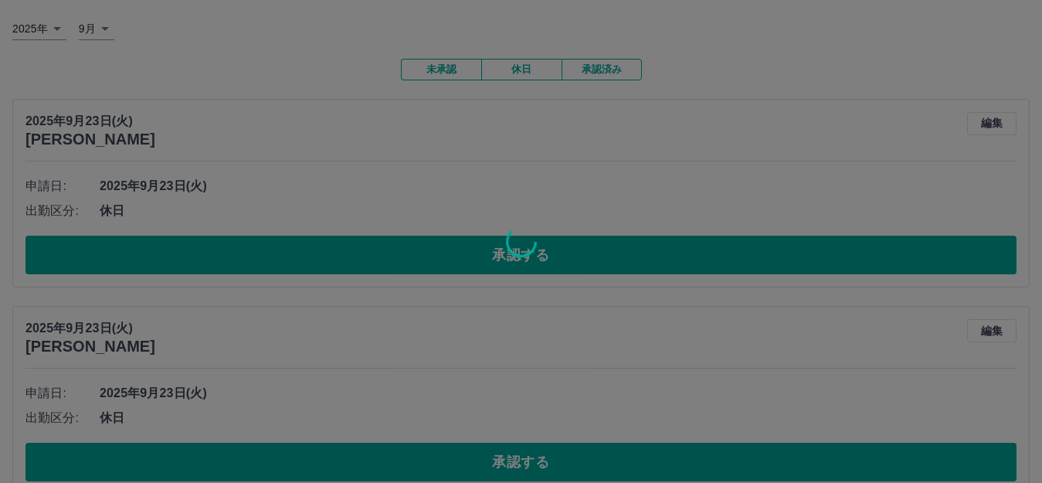
scroll to position [5, 0]
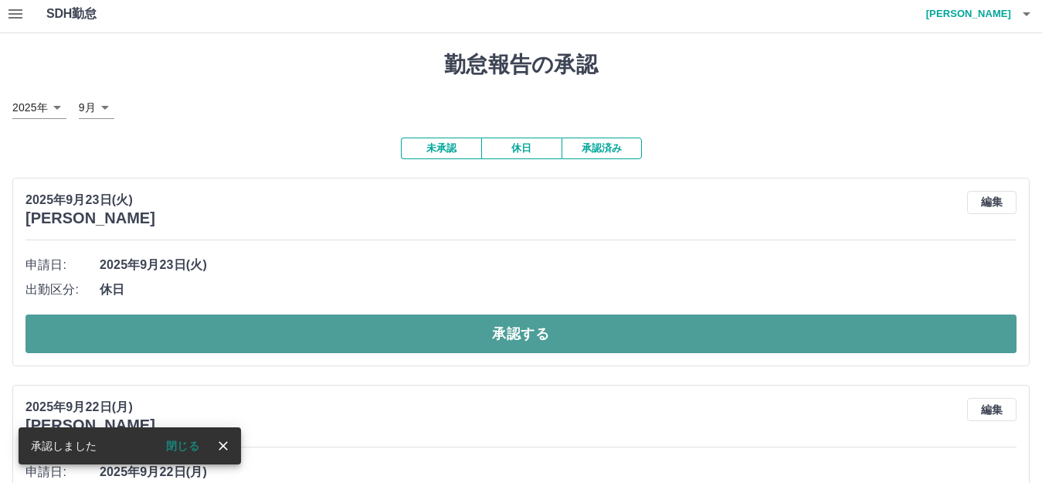
click at [447, 328] on button "承認する" at bounding box center [520, 333] width 991 height 39
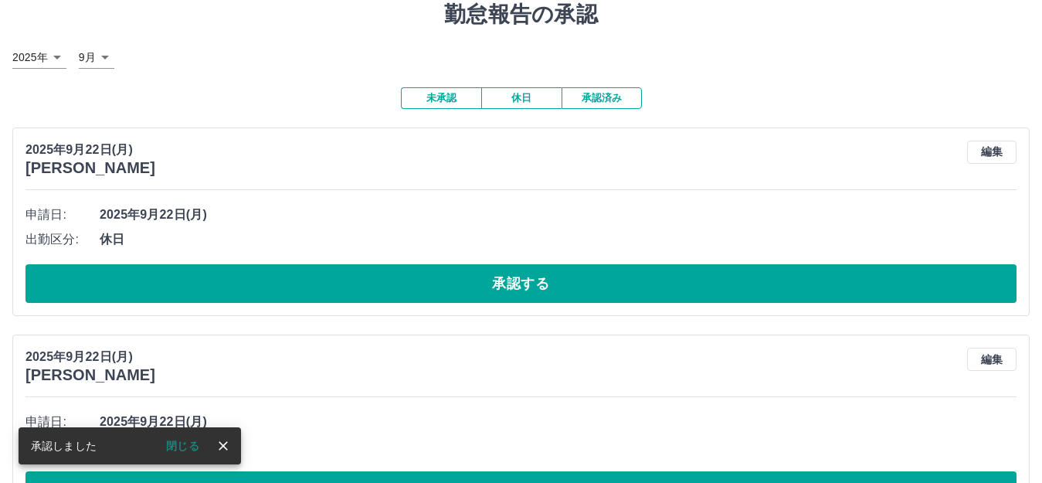
scroll to position [82, 0]
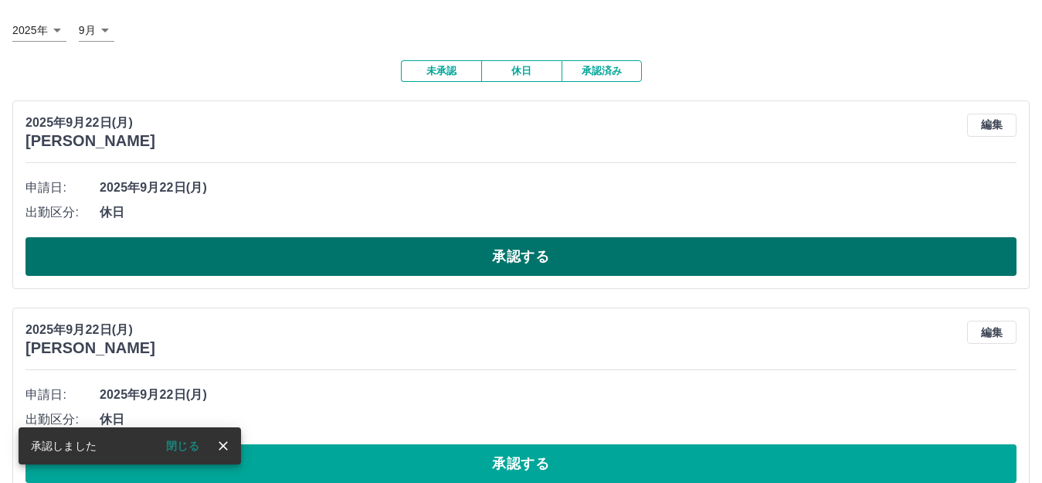
click at [433, 272] on button "承認する" at bounding box center [520, 256] width 991 height 39
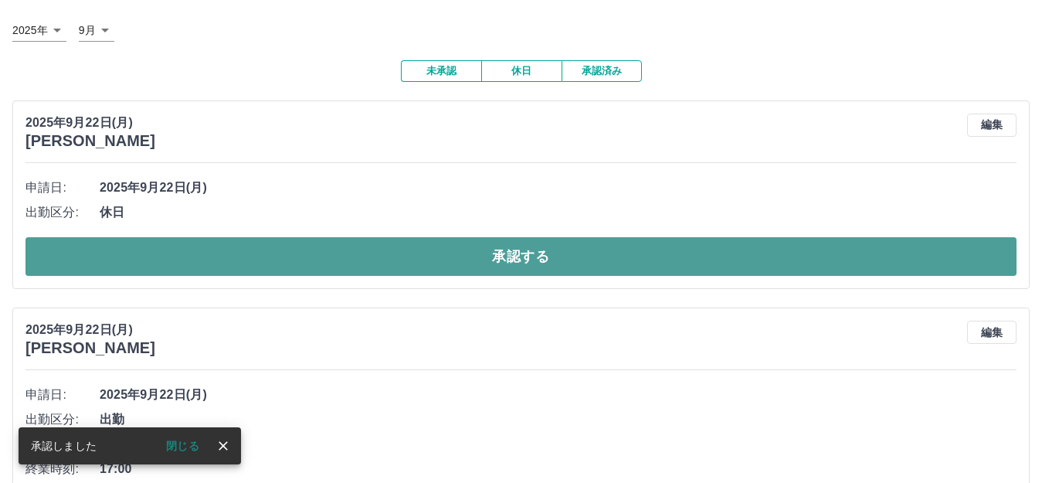
click at [422, 255] on button "承認する" at bounding box center [520, 256] width 991 height 39
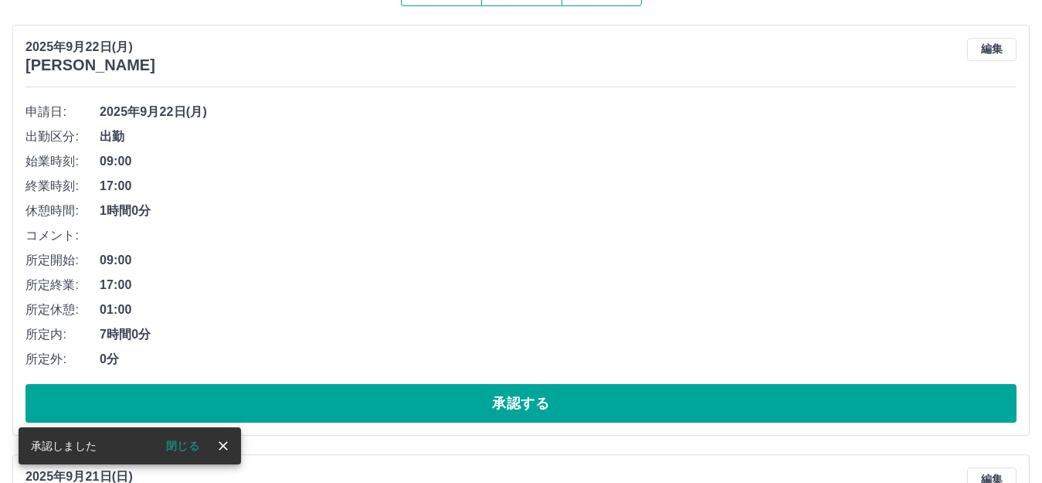
scroll to position [184, 0]
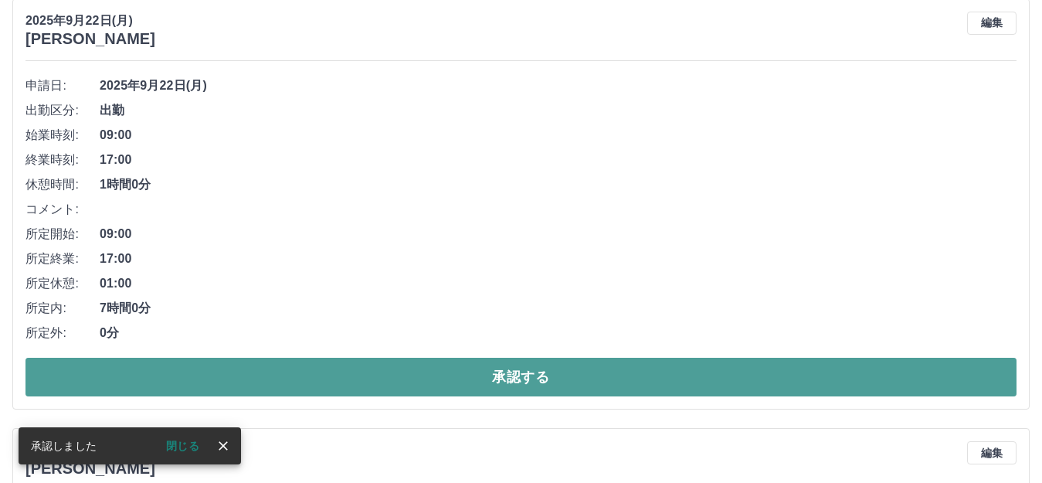
click at [420, 375] on button "承認する" at bounding box center [520, 377] width 991 height 39
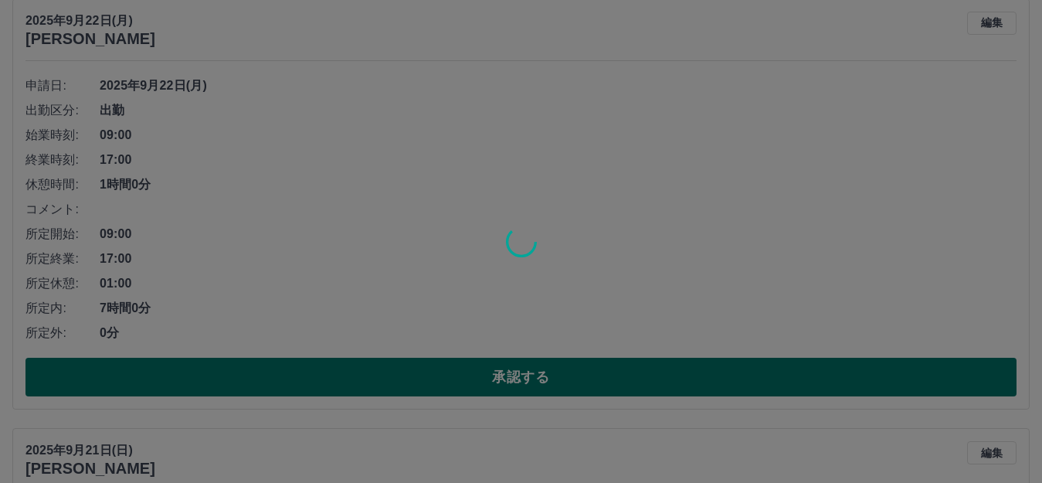
scroll to position [0, 0]
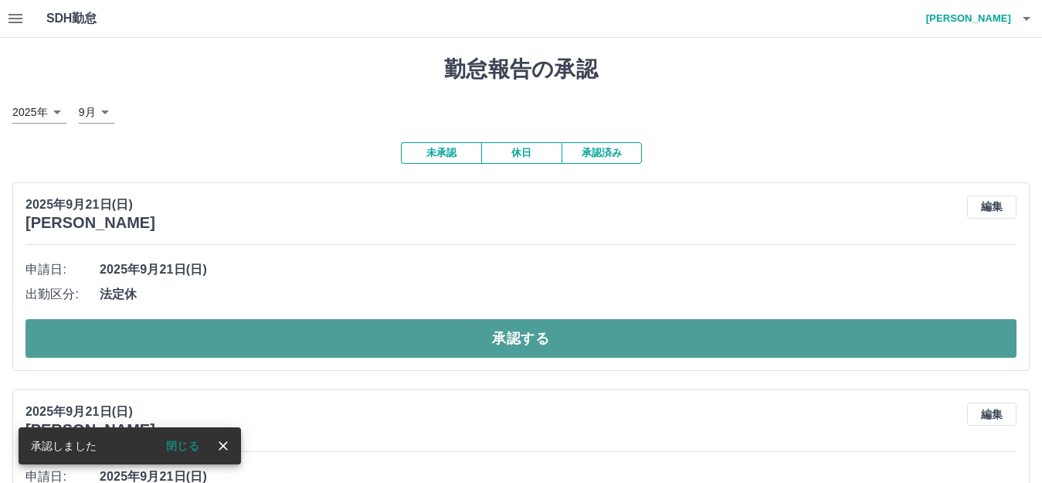
click at [420, 342] on button "承認する" at bounding box center [520, 338] width 991 height 39
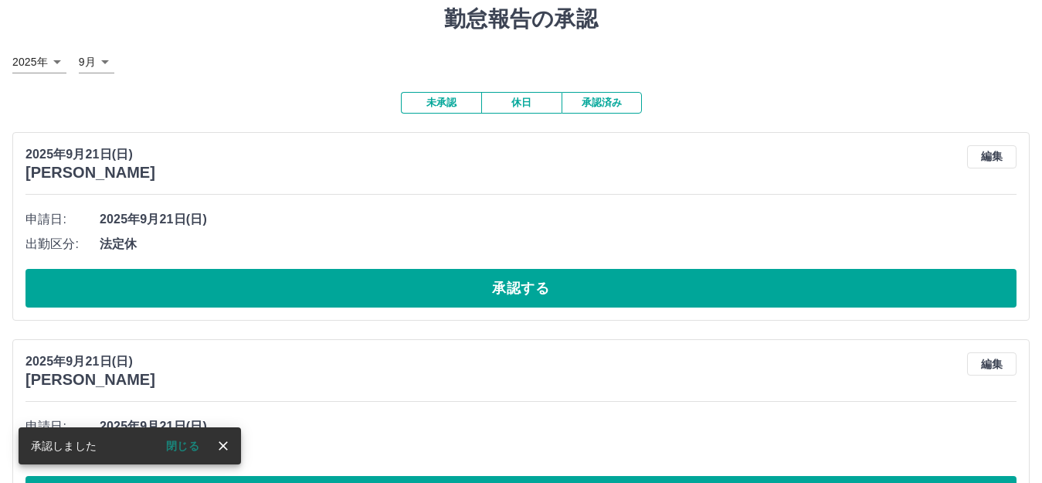
scroll to position [155, 0]
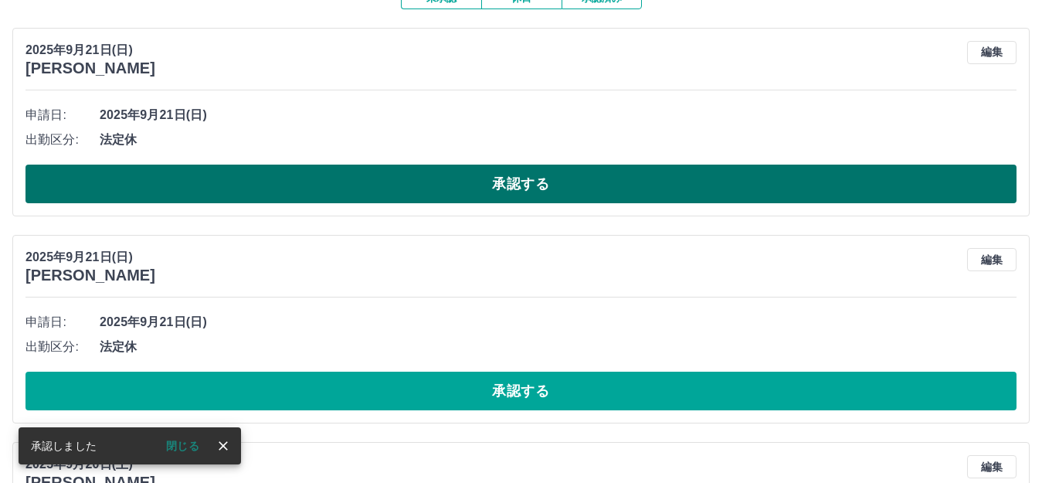
click at [389, 189] on button "承認する" at bounding box center [520, 184] width 991 height 39
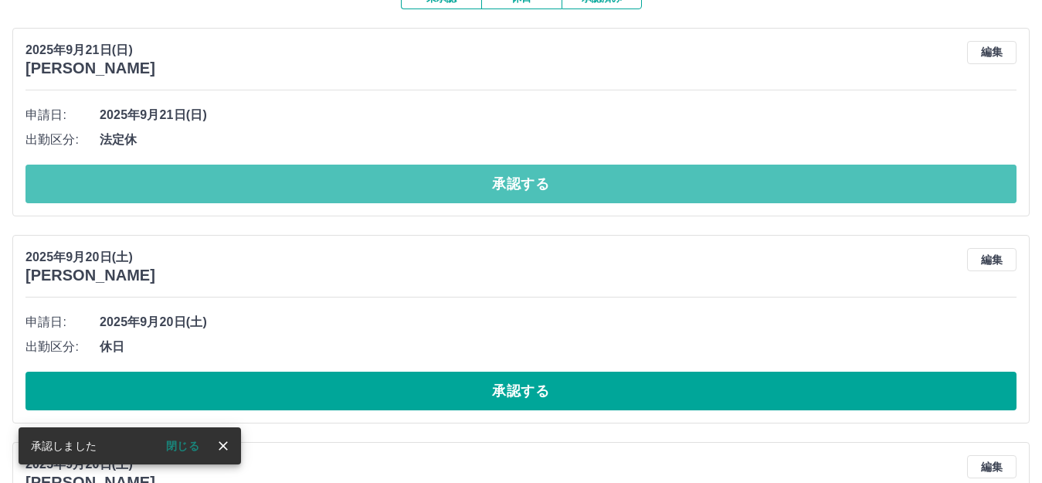
click at [389, 189] on button "承認する" at bounding box center [520, 184] width 991 height 39
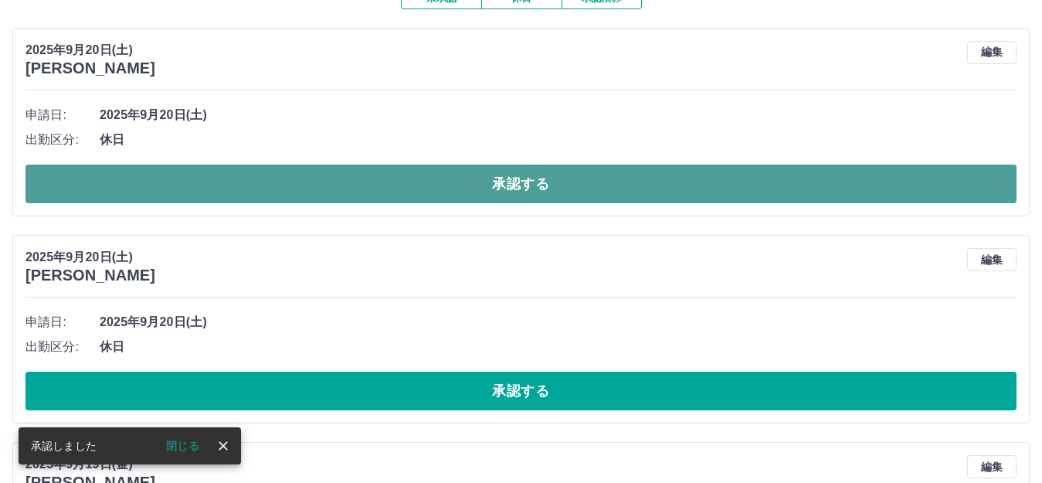
click at [392, 180] on button "承認する" at bounding box center [520, 184] width 991 height 39
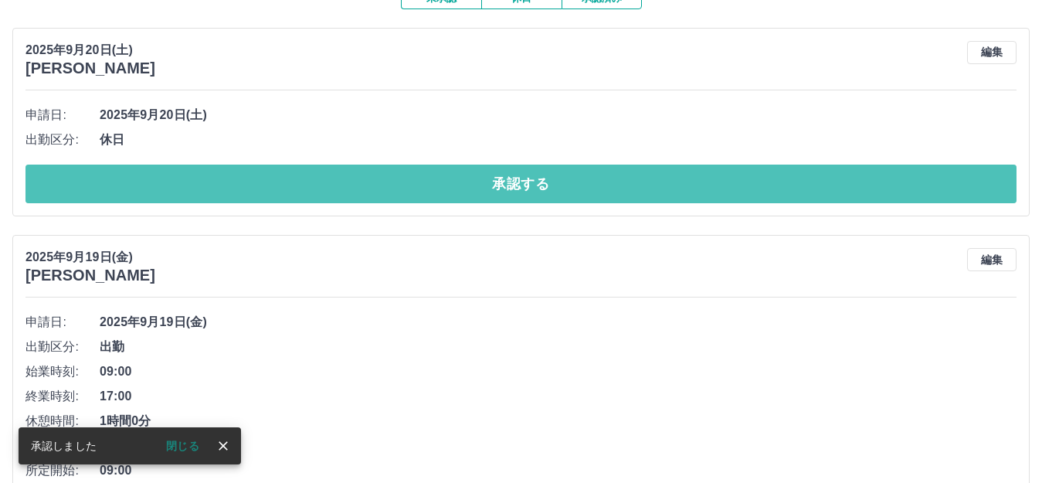
click at [392, 180] on button "承認する" at bounding box center [520, 184] width 991 height 39
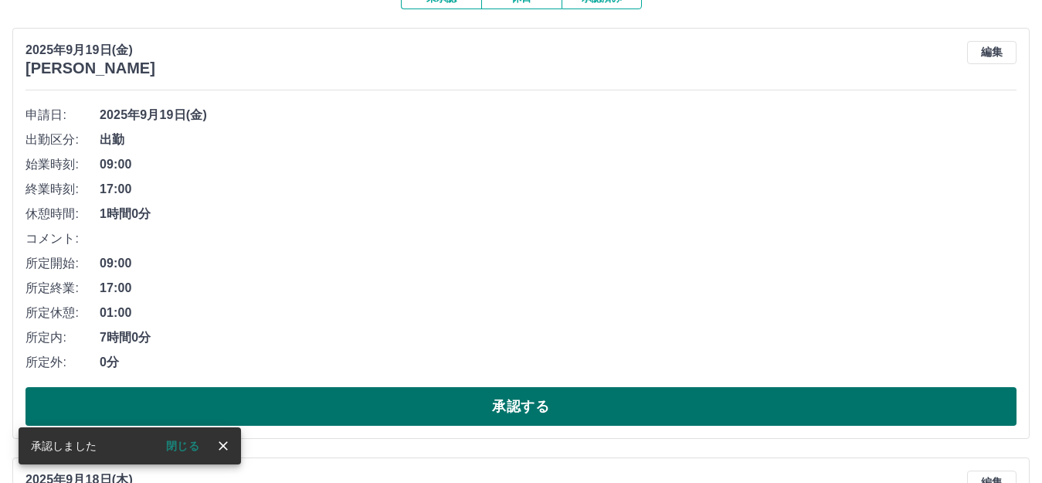
click at [385, 409] on button "承認する" at bounding box center [520, 406] width 991 height 39
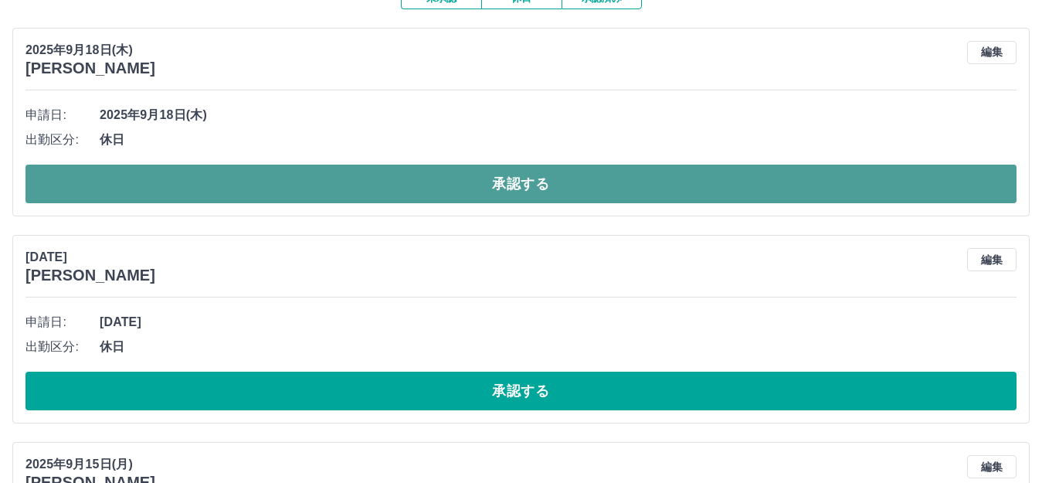
click at [442, 183] on button "承認する" at bounding box center [520, 184] width 991 height 39
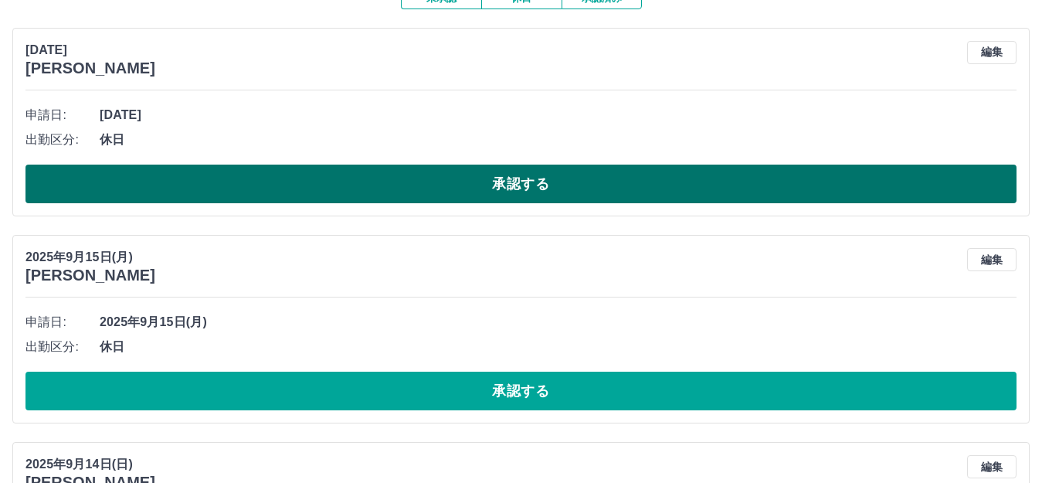
click at [400, 174] on button "承認する" at bounding box center [520, 184] width 991 height 39
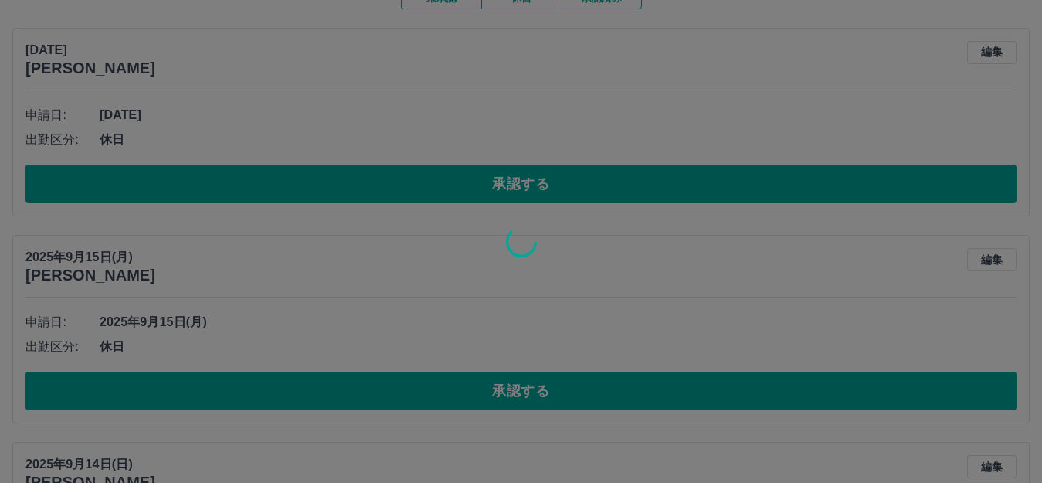
scroll to position [115, 0]
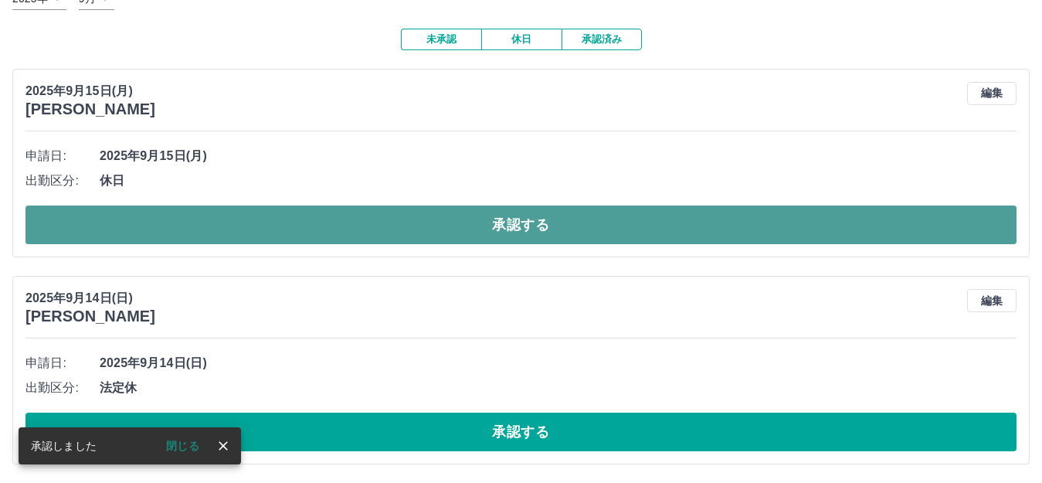
click at [425, 240] on button "承認する" at bounding box center [520, 225] width 991 height 39
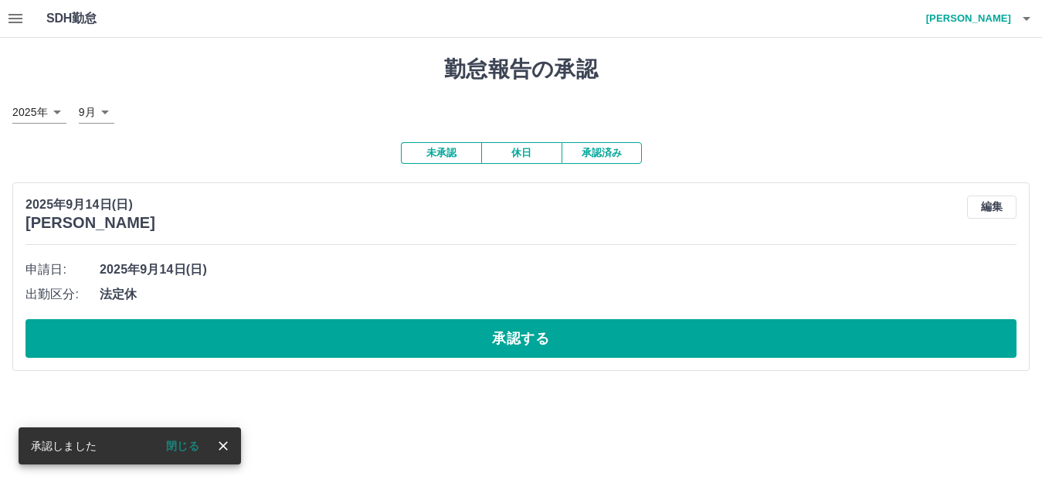
scroll to position [0, 0]
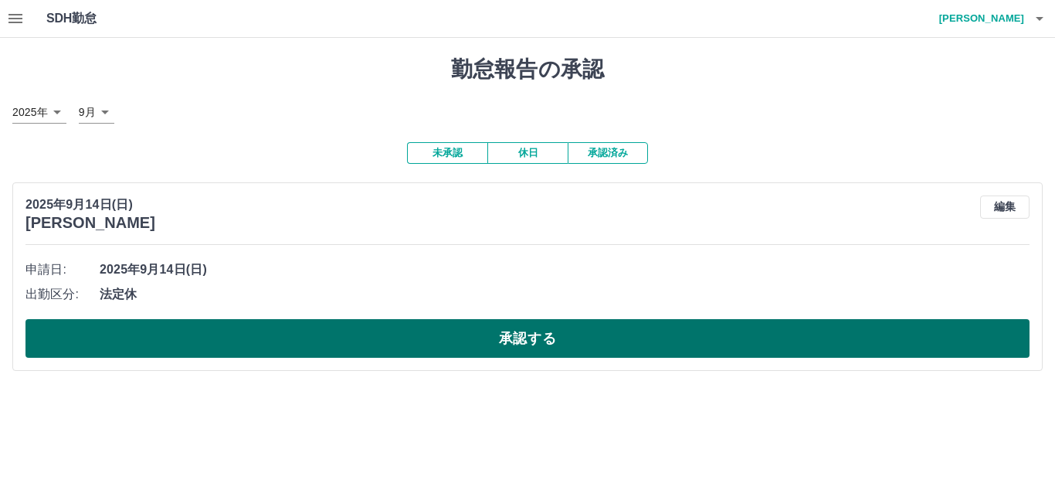
click at [379, 344] on button "承認する" at bounding box center [527, 338] width 1004 height 39
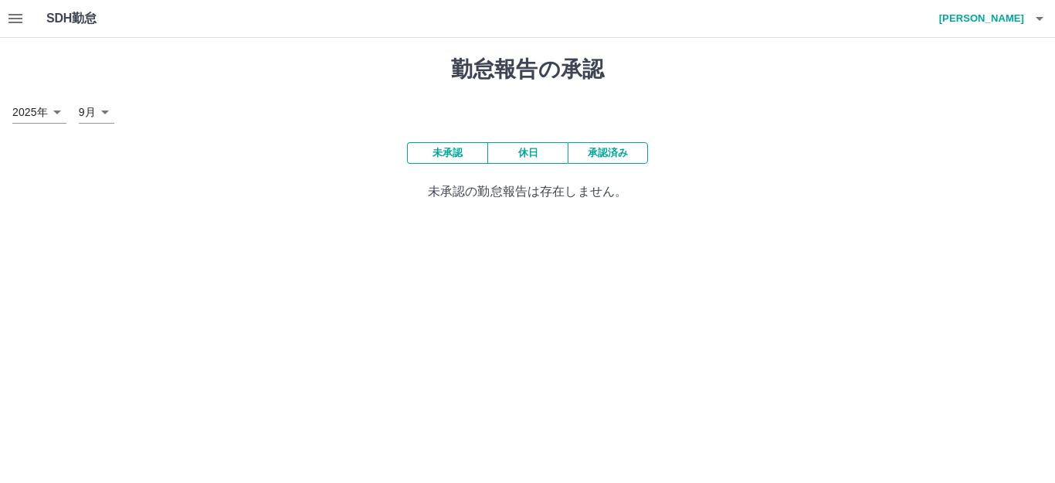
click at [614, 158] on button "承認済み" at bounding box center [608, 153] width 80 height 22
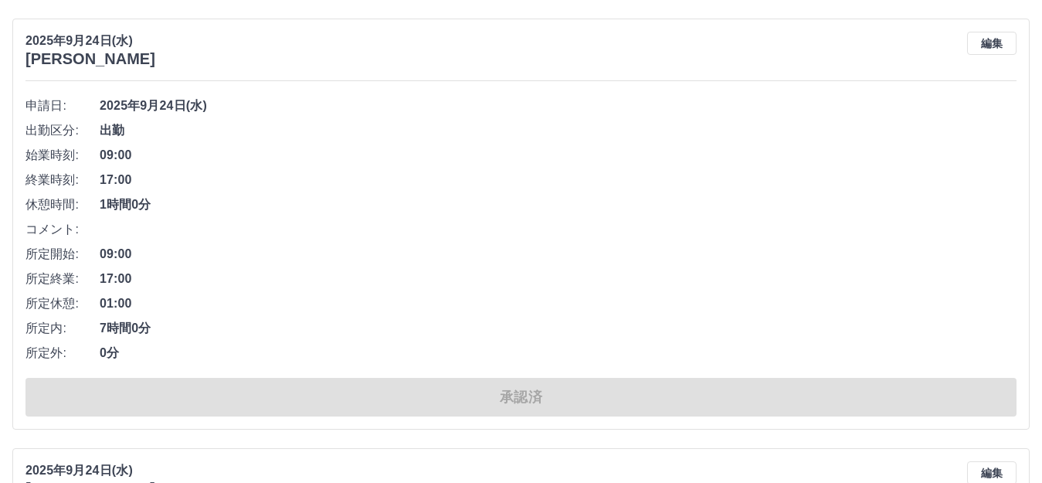
scroll to position [1700, 0]
